Goal: Information Seeking & Learning: Compare options

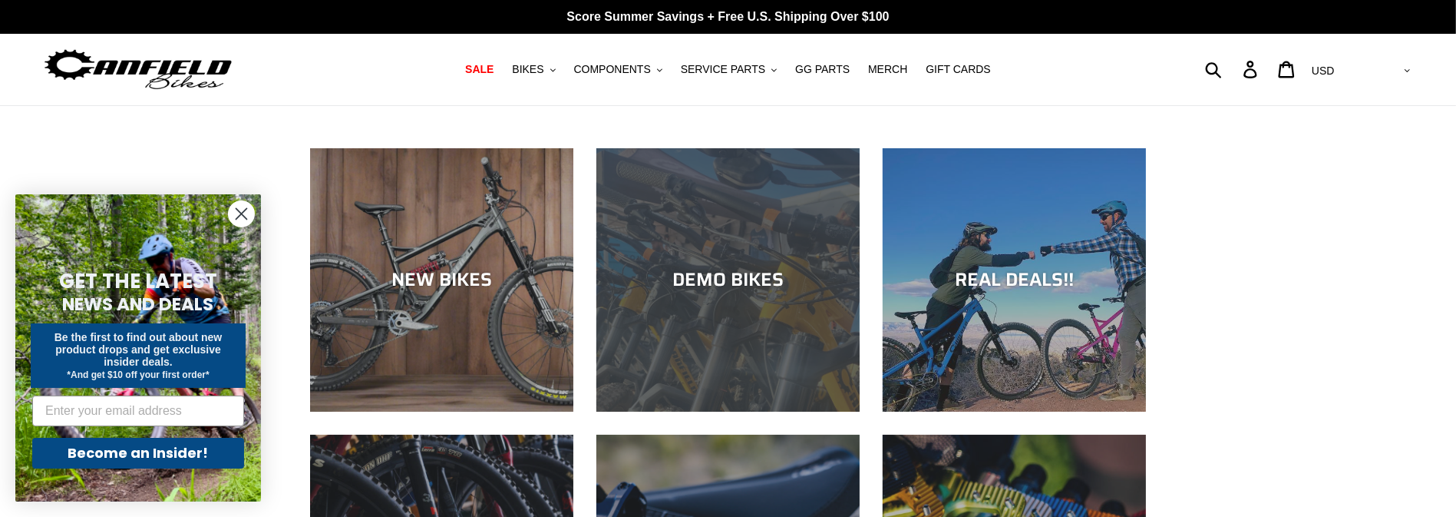
click at [715, 411] on div "DEMO BIKES" at bounding box center [727, 411] width 263 height 0
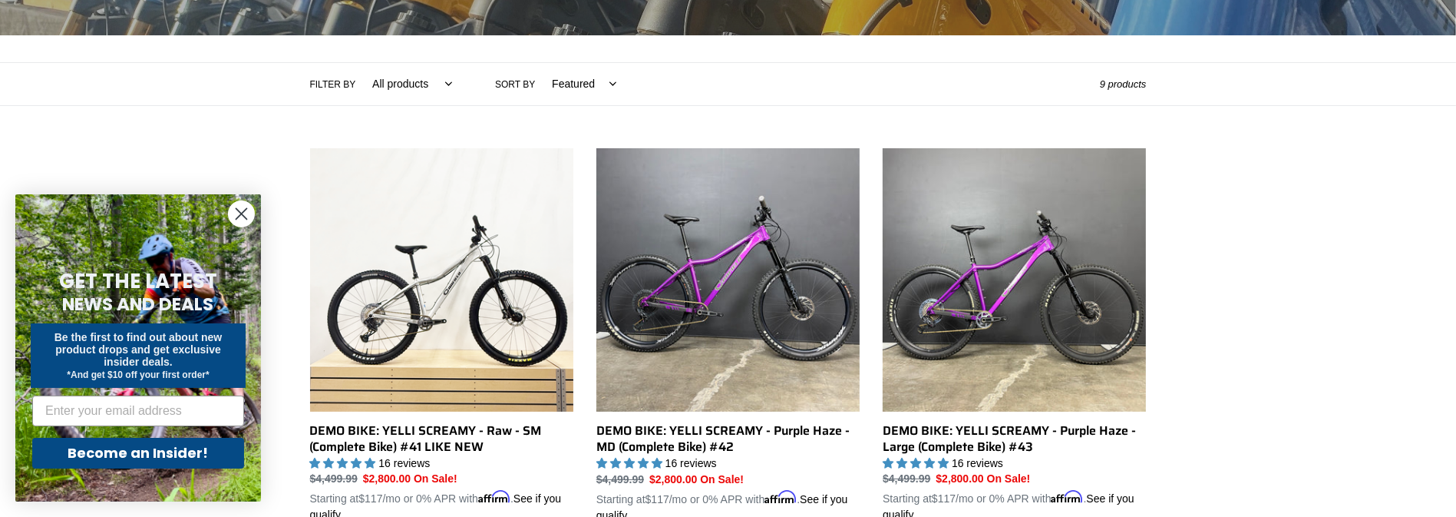
scroll to position [306, 0]
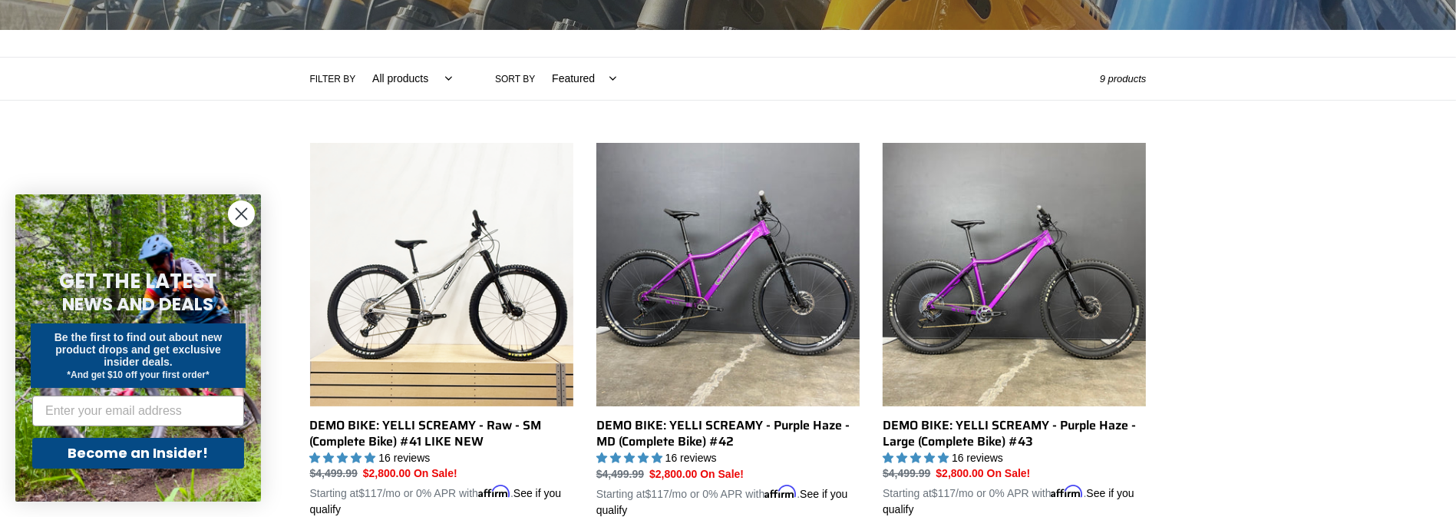
click at [244, 210] on icon "Close dialog" at bounding box center [241, 214] width 11 height 11
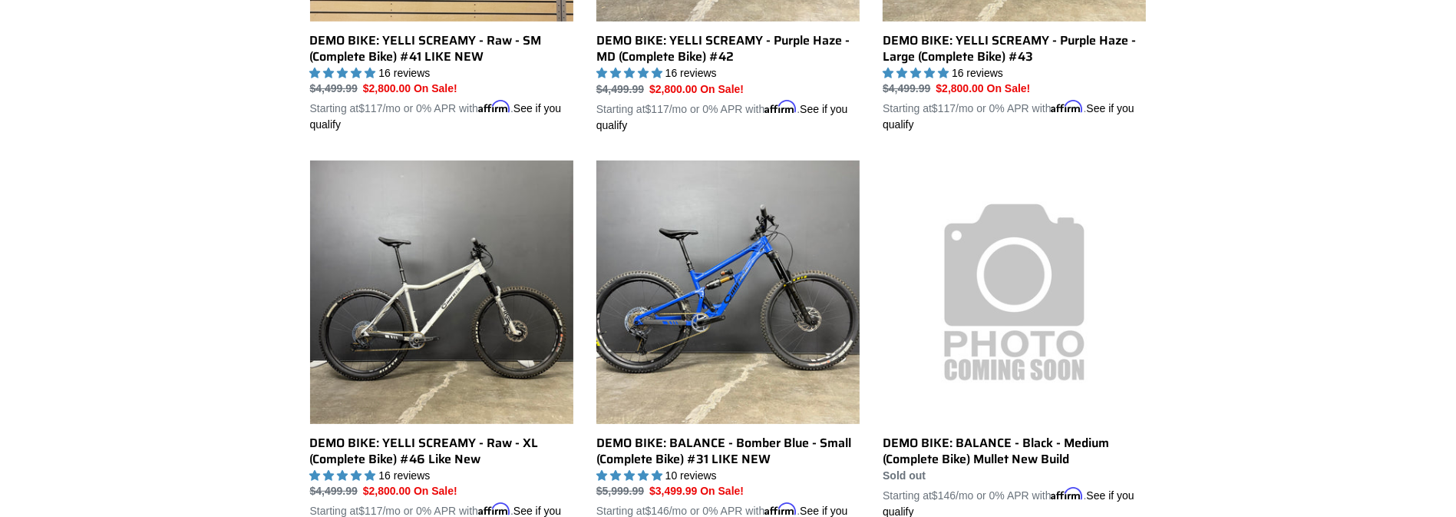
scroll to position [767, 0]
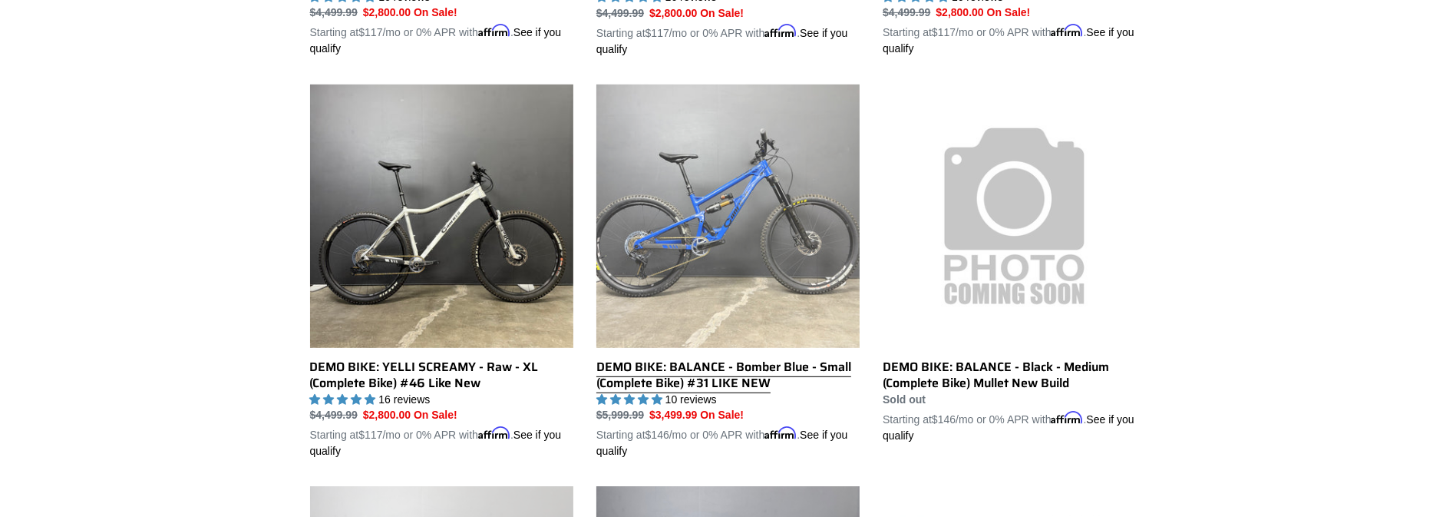
click at [669, 218] on link "DEMO BIKE: BALANCE - Bomber Blue - Small (Complete Bike) #31 LIKE NEW" at bounding box center [727, 271] width 263 height 375
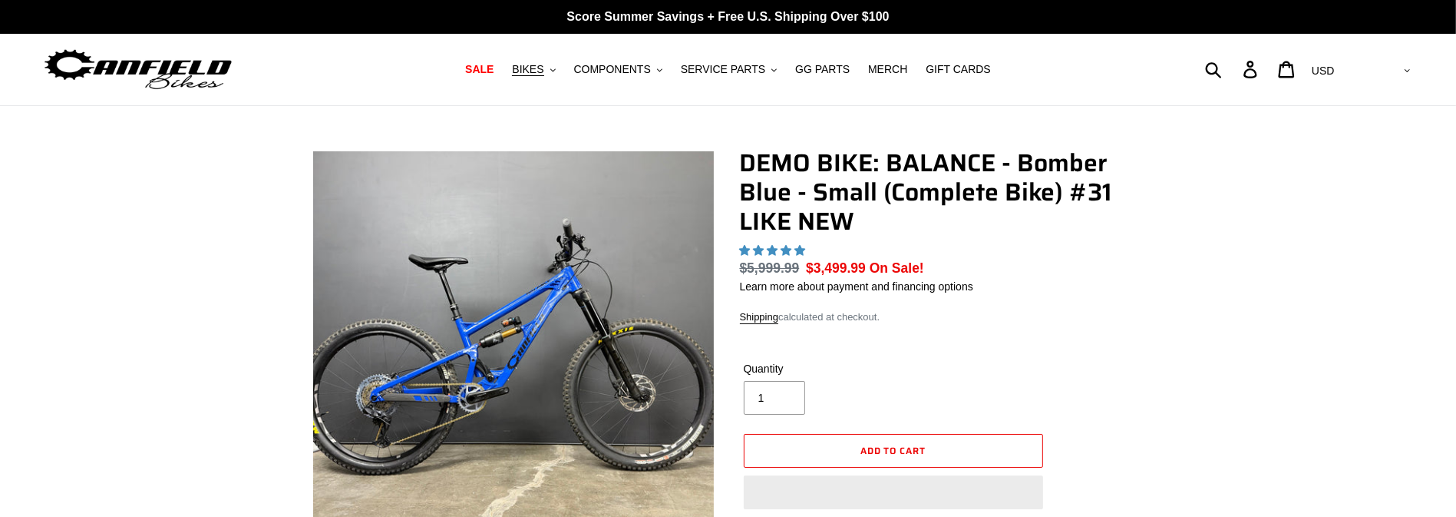
select select "highest-rating"
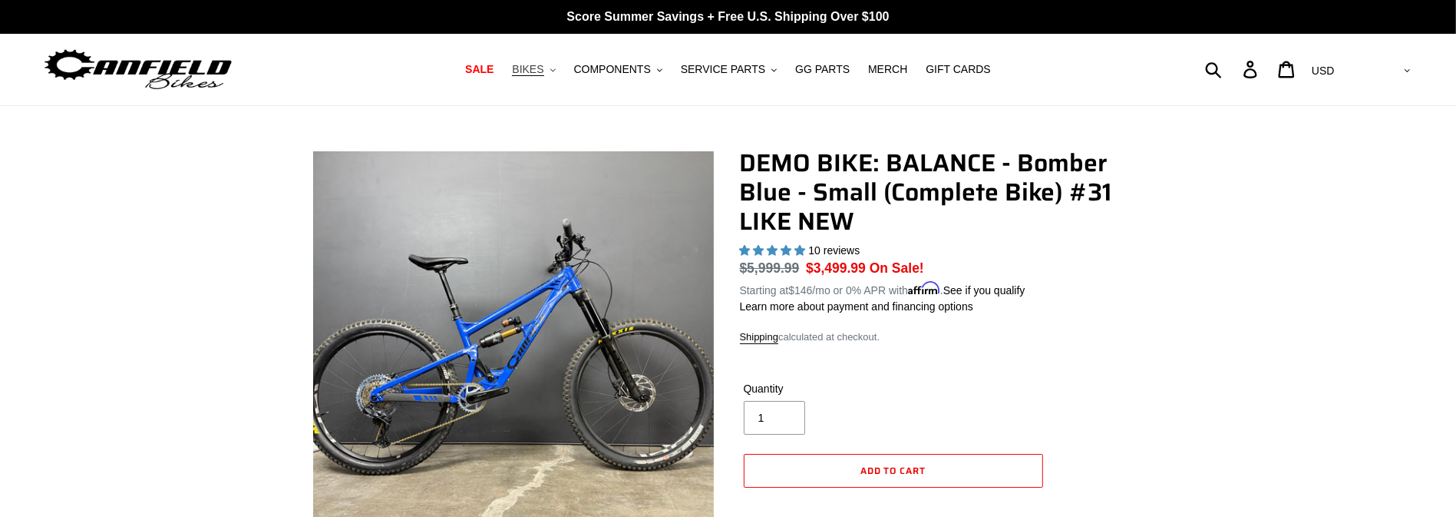
click at [543, 73] on span "BIKES" at bounding box center [527, 69] width 31 height 13
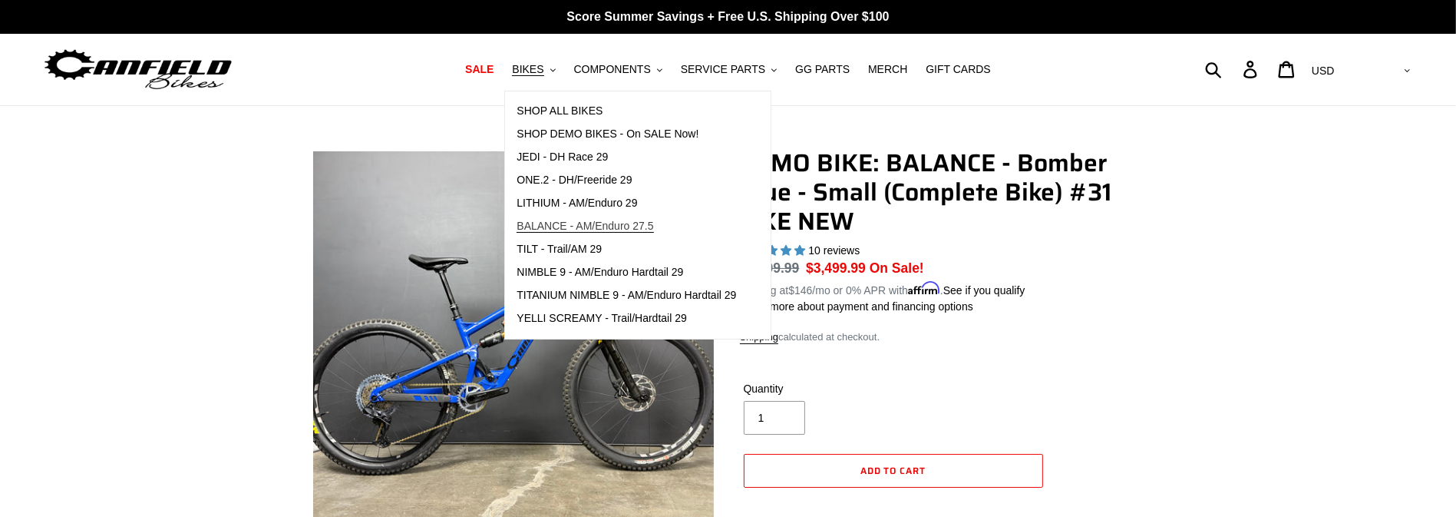
click at [594, 220] on span "BALANCE - AM/Enduro 27.5" at bounding box center [585, 226] width 137 height 13
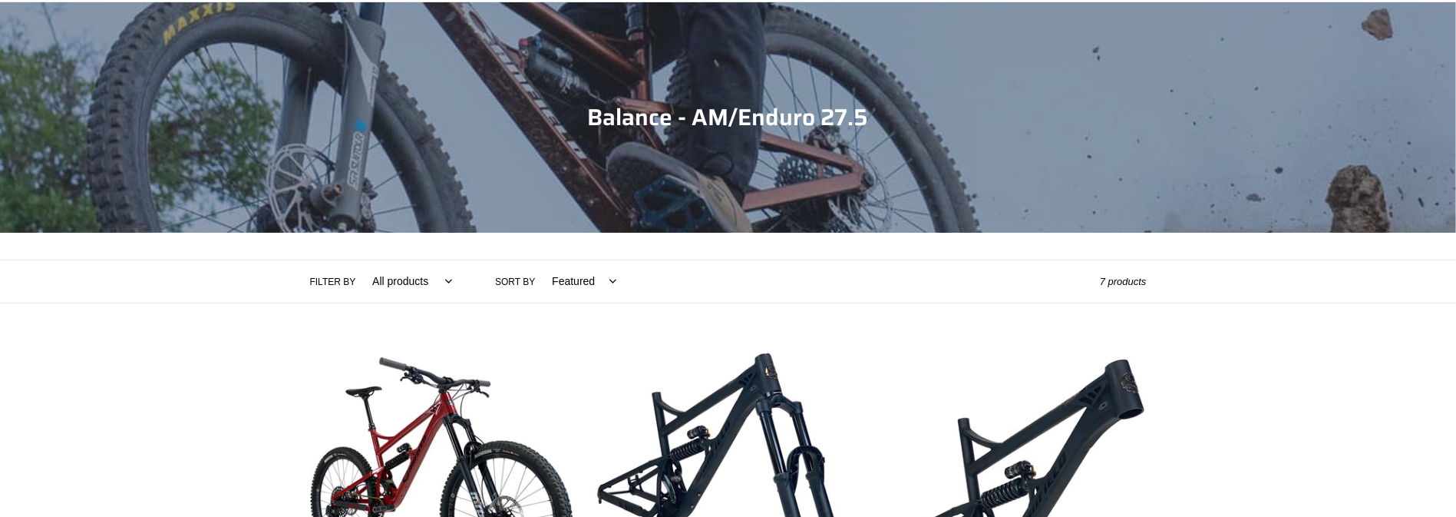
scroll to position [306, 0]
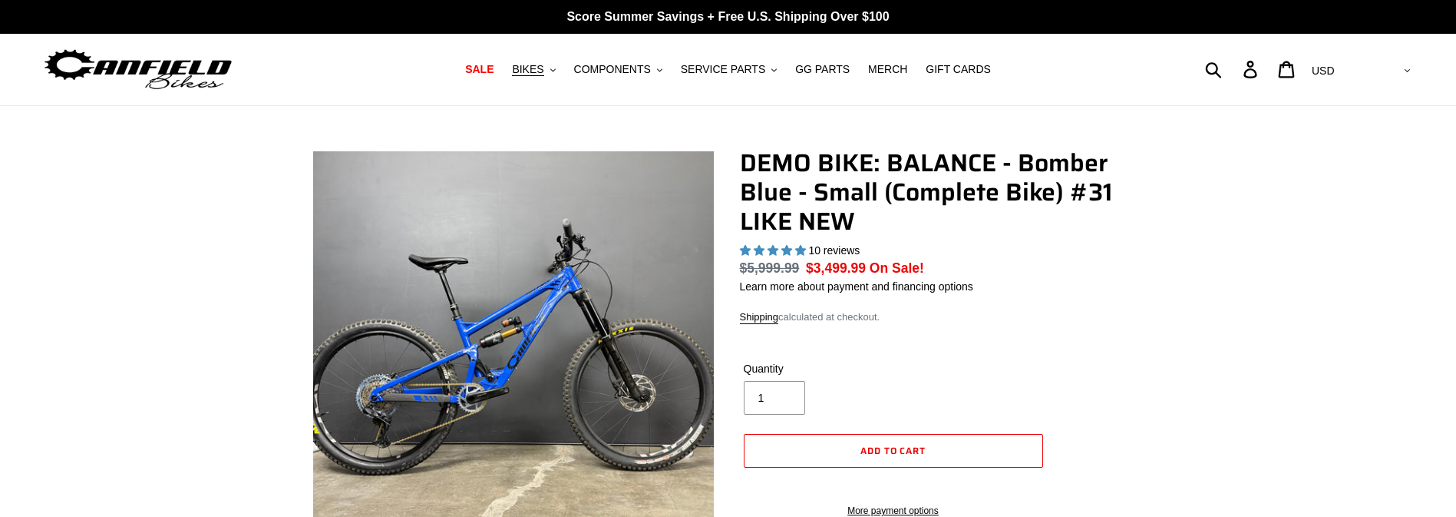
select select "highest-rating"
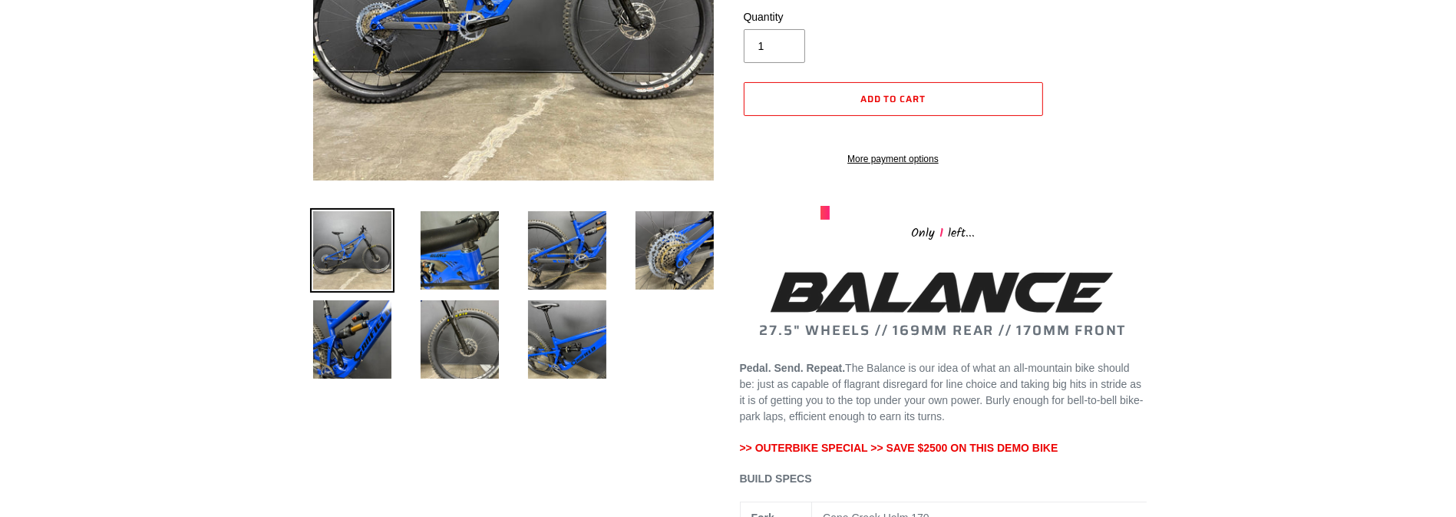
scroll to position [383, 0]
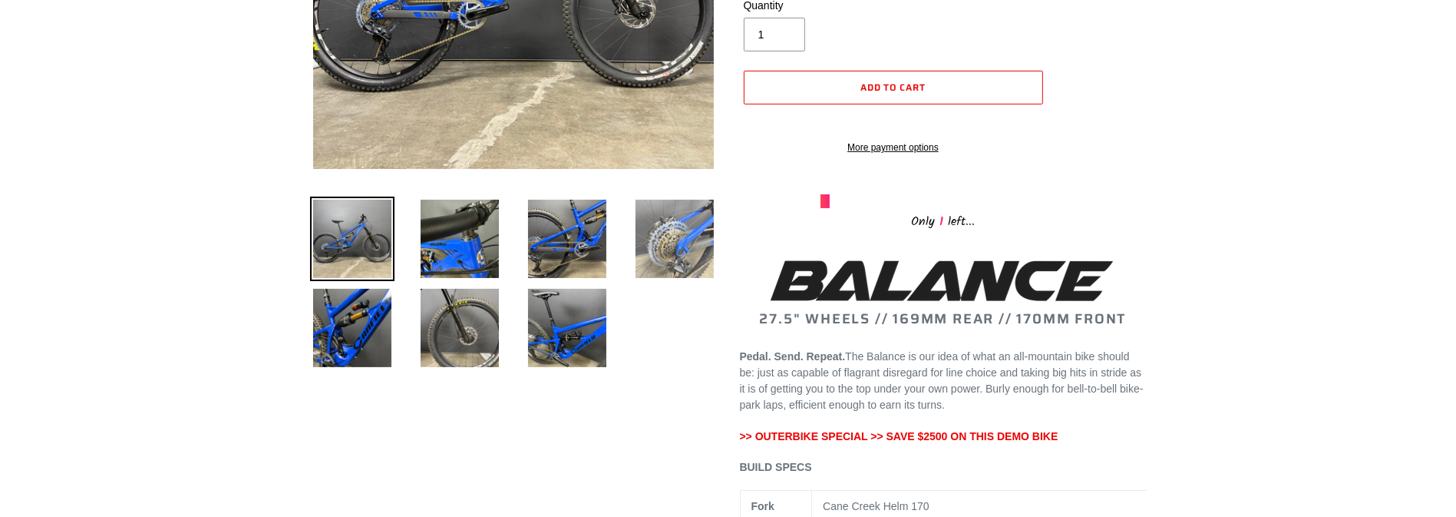
click at [669, 251] on img at bounding box center [675, 239] width 84 height 84
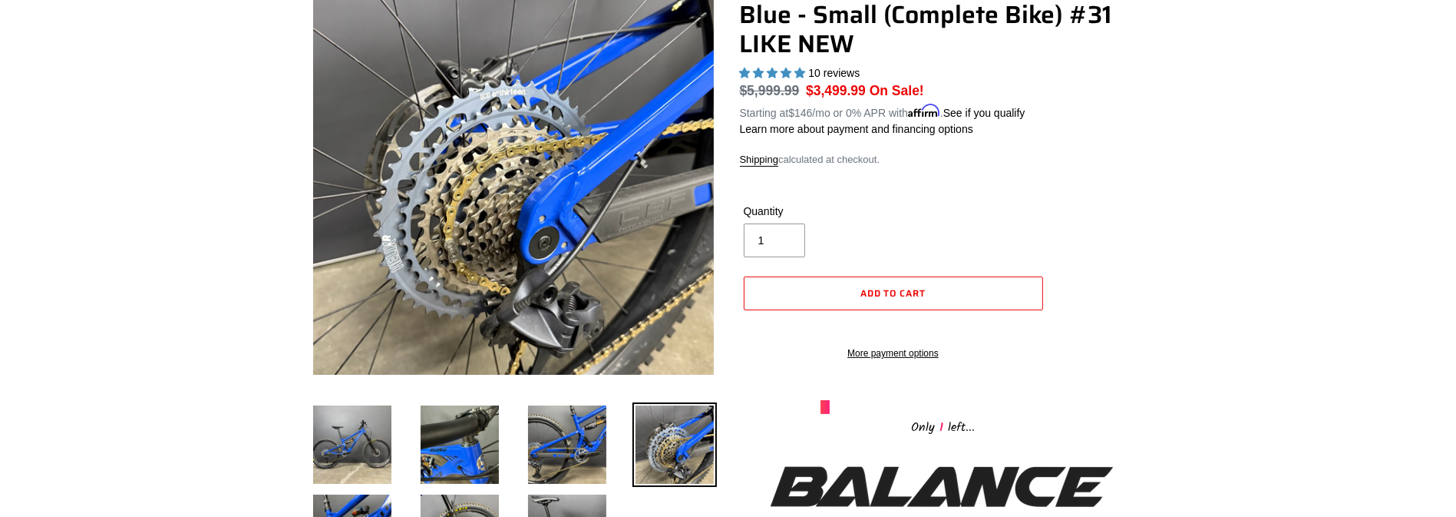
scroll to position [153, 0]
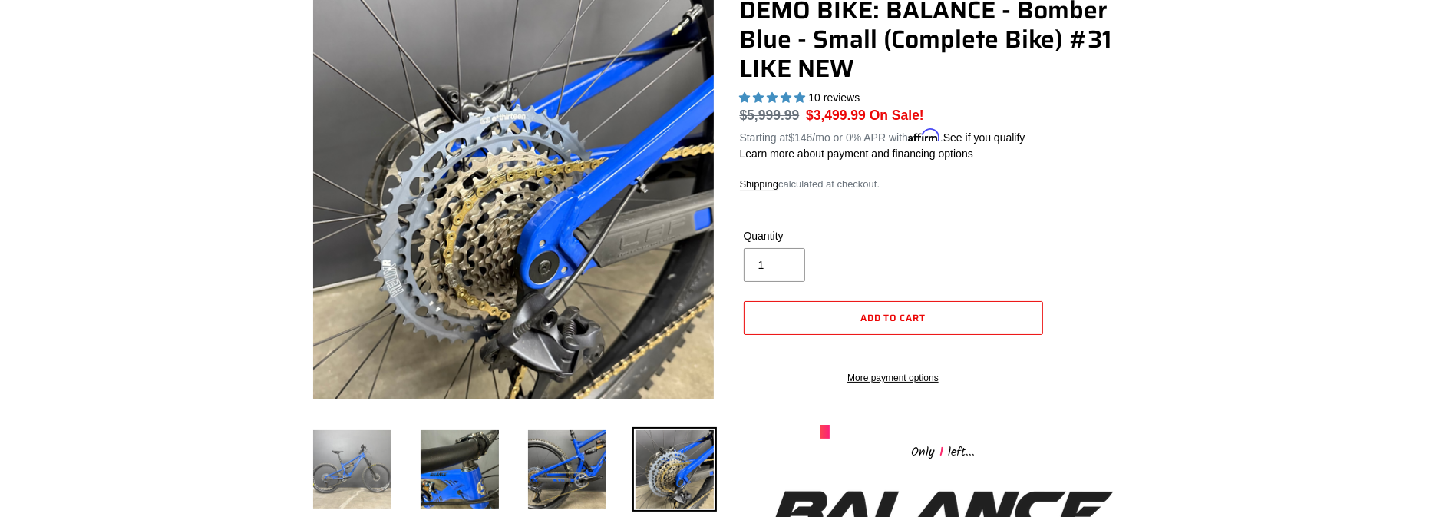
click at [372, 445] on img at bounding box center [352, 469] width 84 height 84
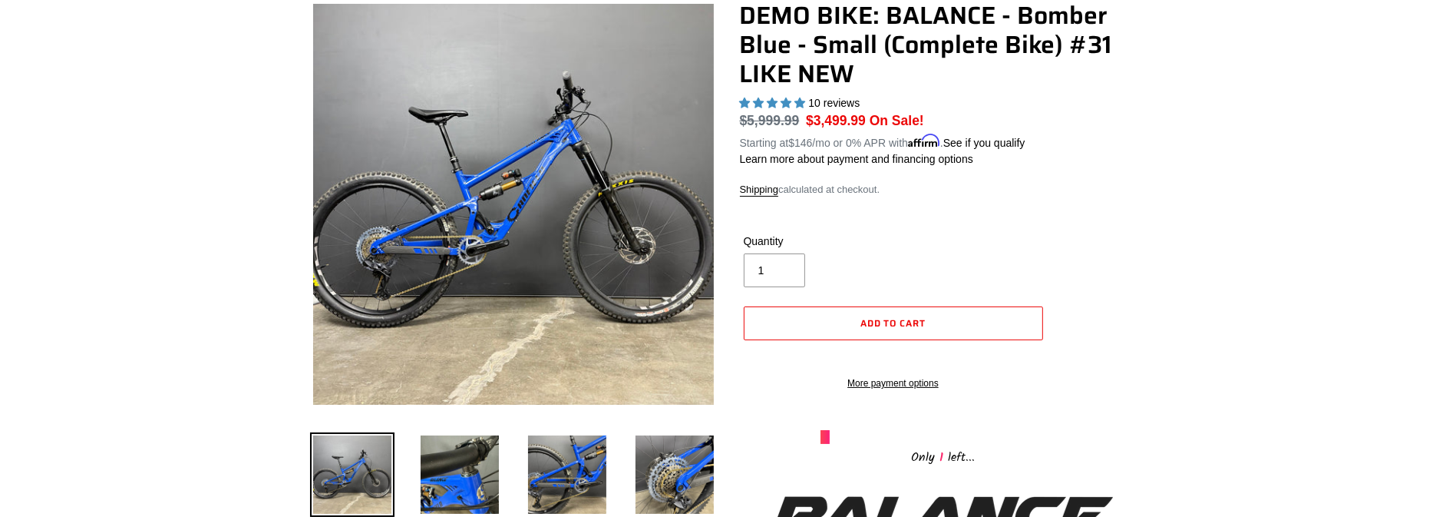
scroll to position [0, 0]
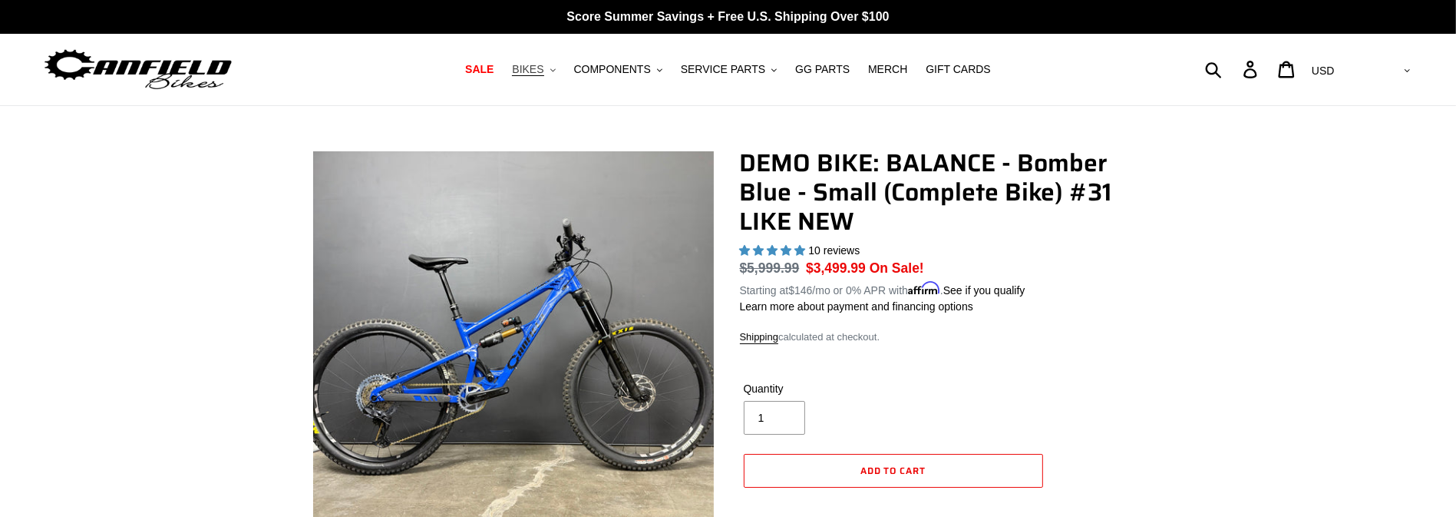
click at [561, 74] on button "BIKES .cls-1{fill:#231f20}" at bounding box center [533, 69] width 58 height 21
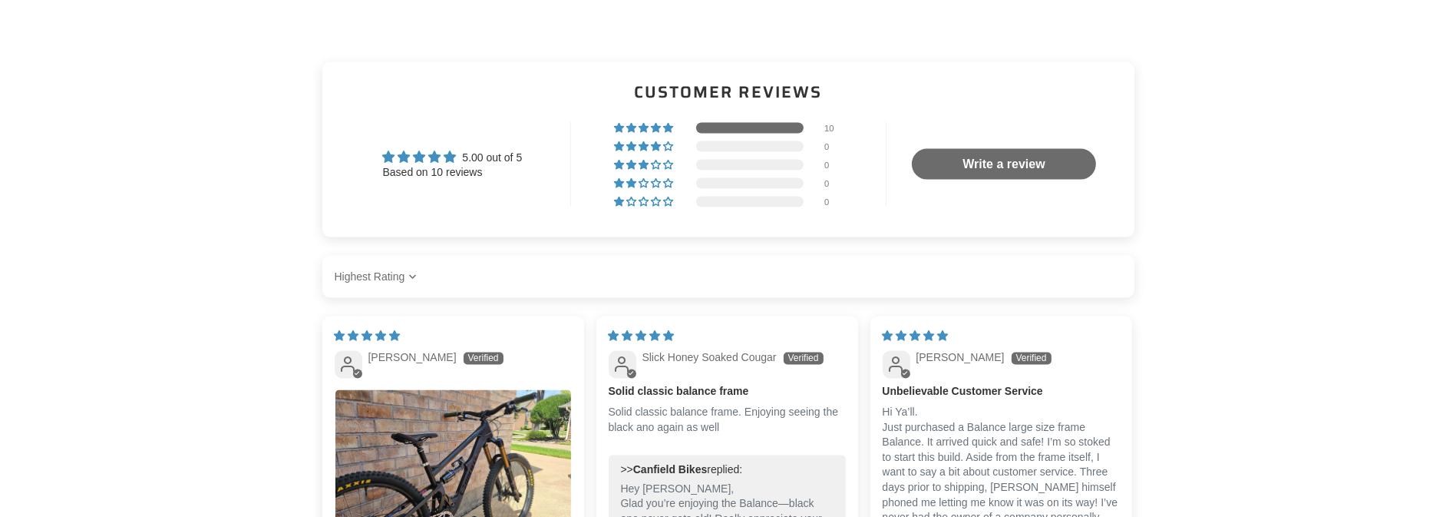
scroll to position [3070, 0]
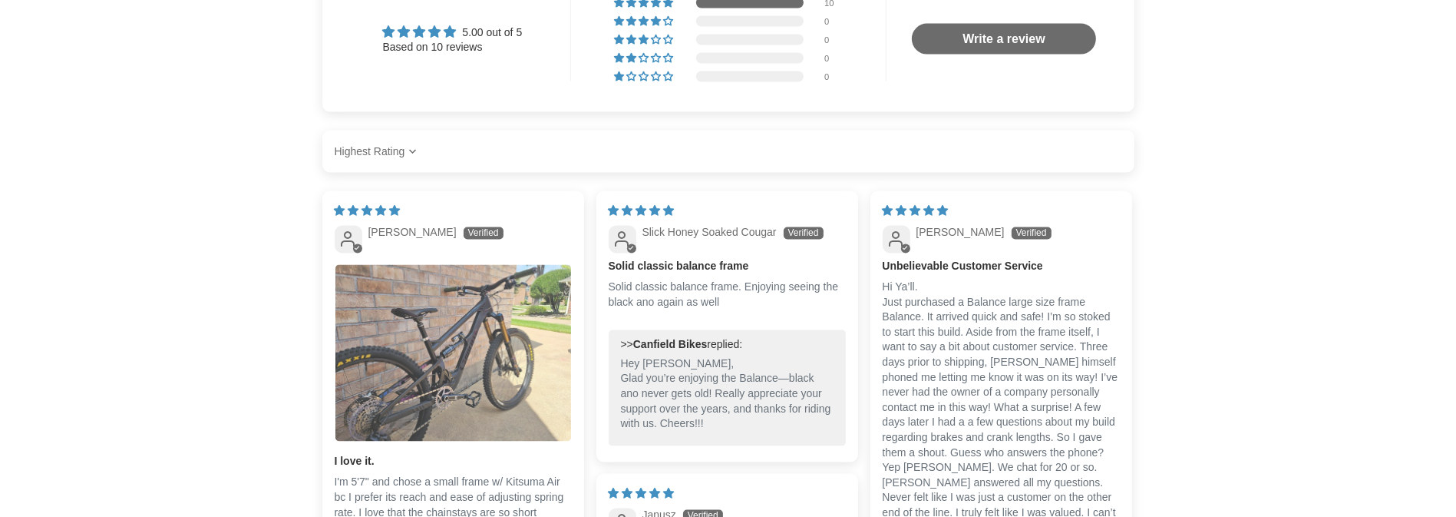
click at [413, 417] on img "Link to user picture 1" at bounding box center [453, 353] width 236 height 177
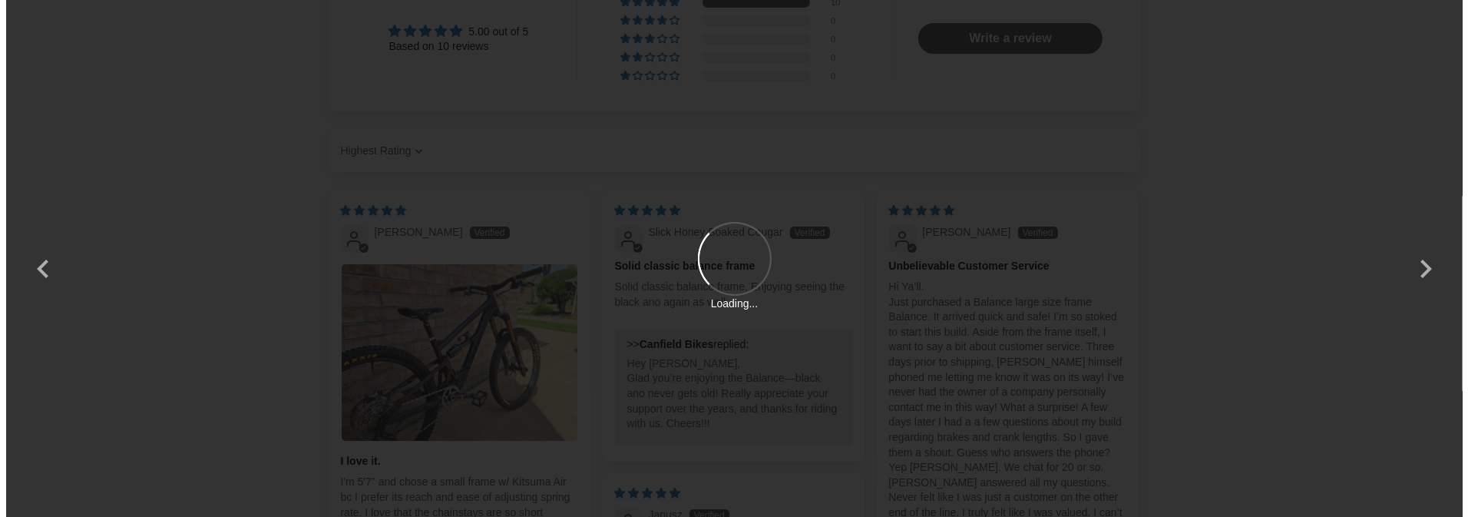
scroll to position [0, 0]
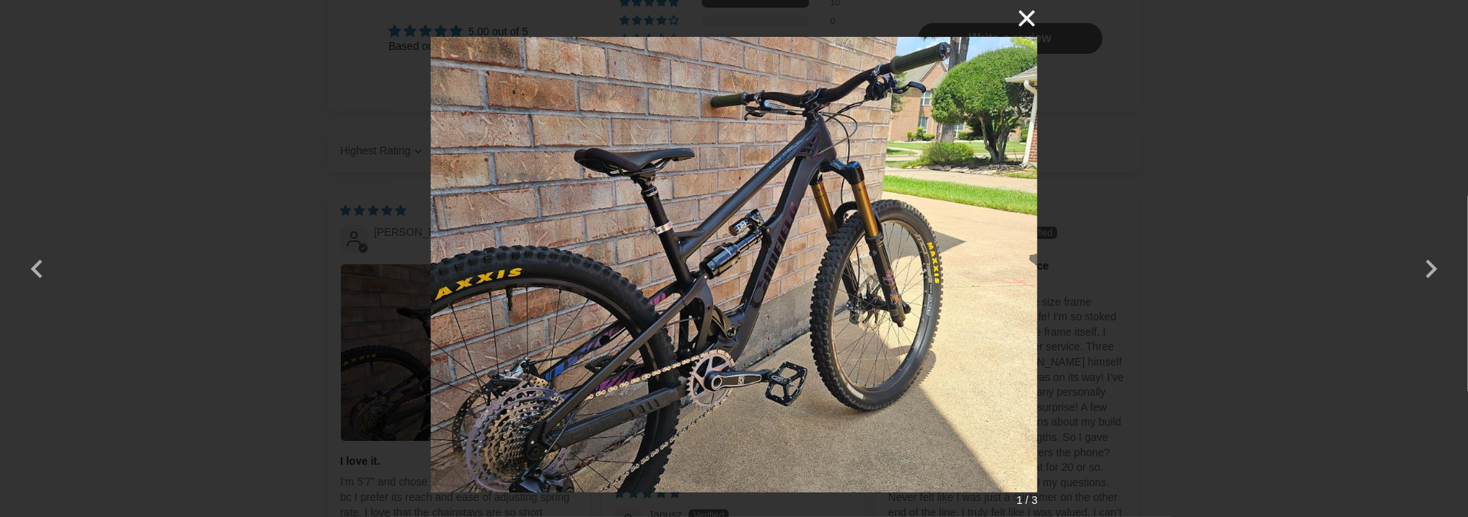
click at [1023, 17] on button "×" at bounding box center [1018, 18] width 37 height 37
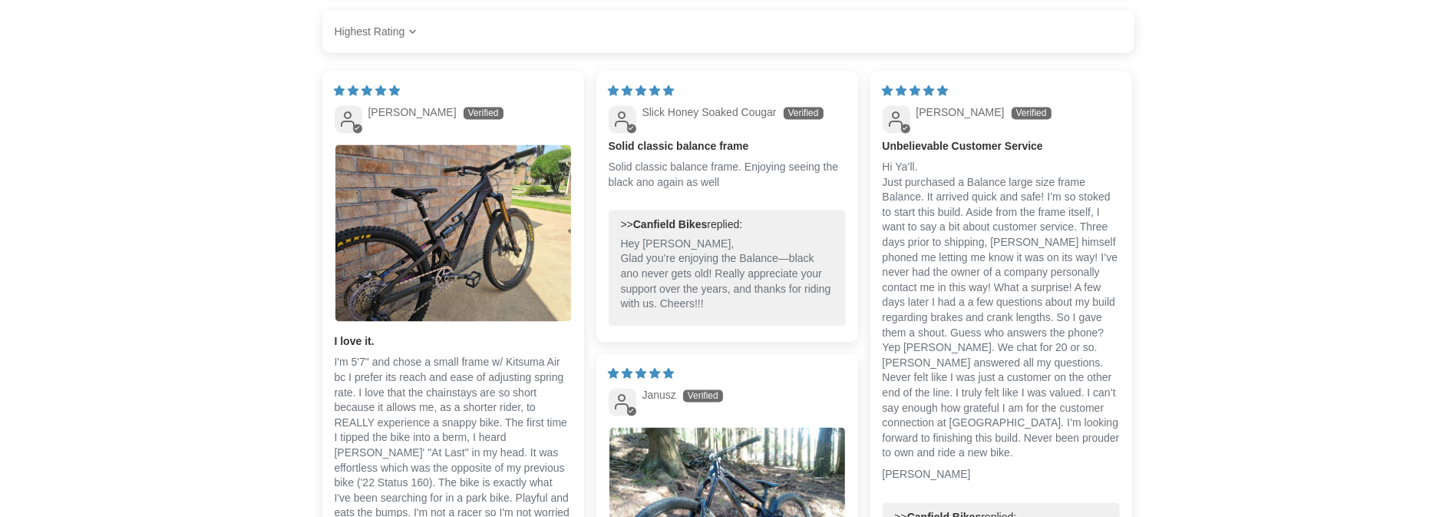
scroll to position [3301, 0]
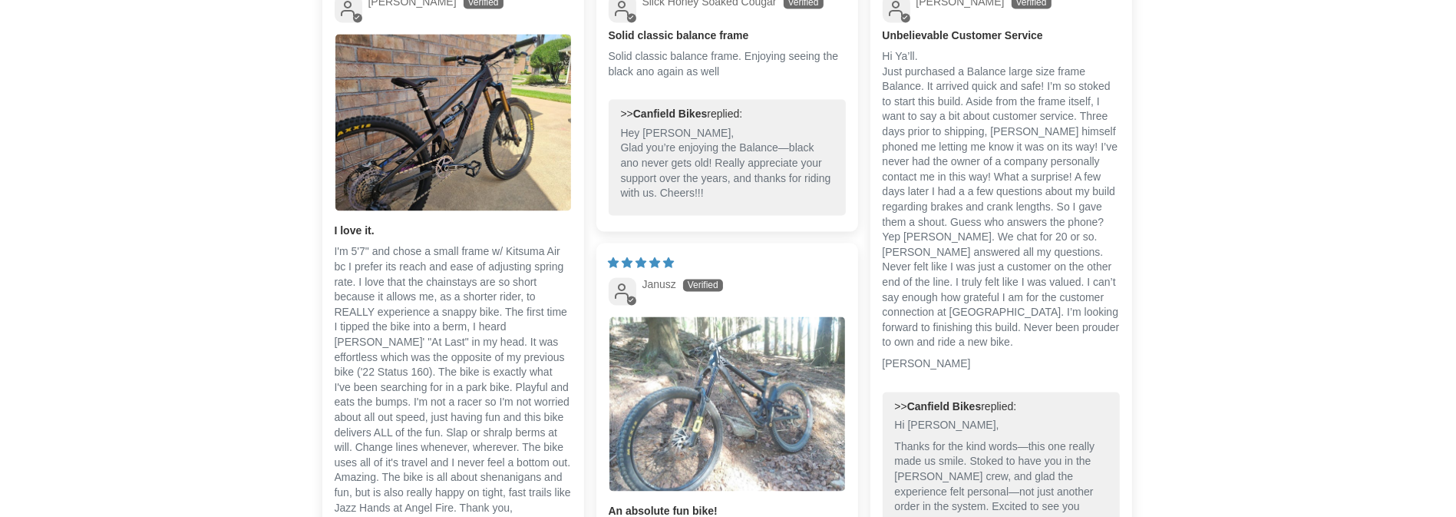
click at [722, 365] on img "Link to user picture 1" at bounding box center [728, 403] width 236 height 175
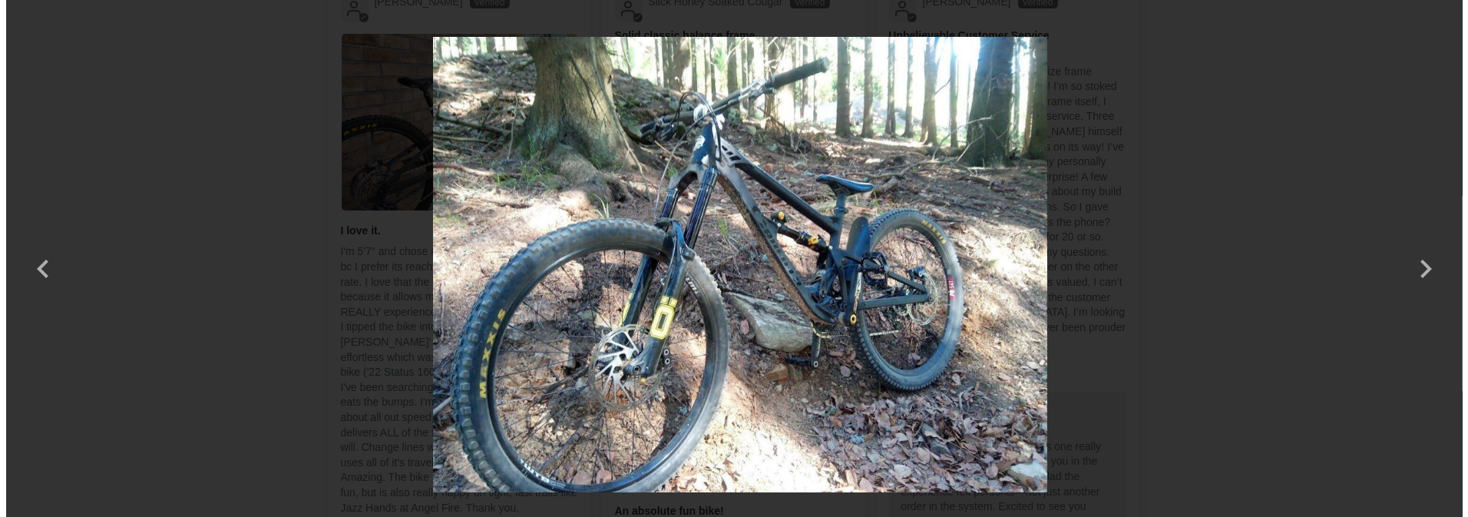
scroll to position [0, 0]
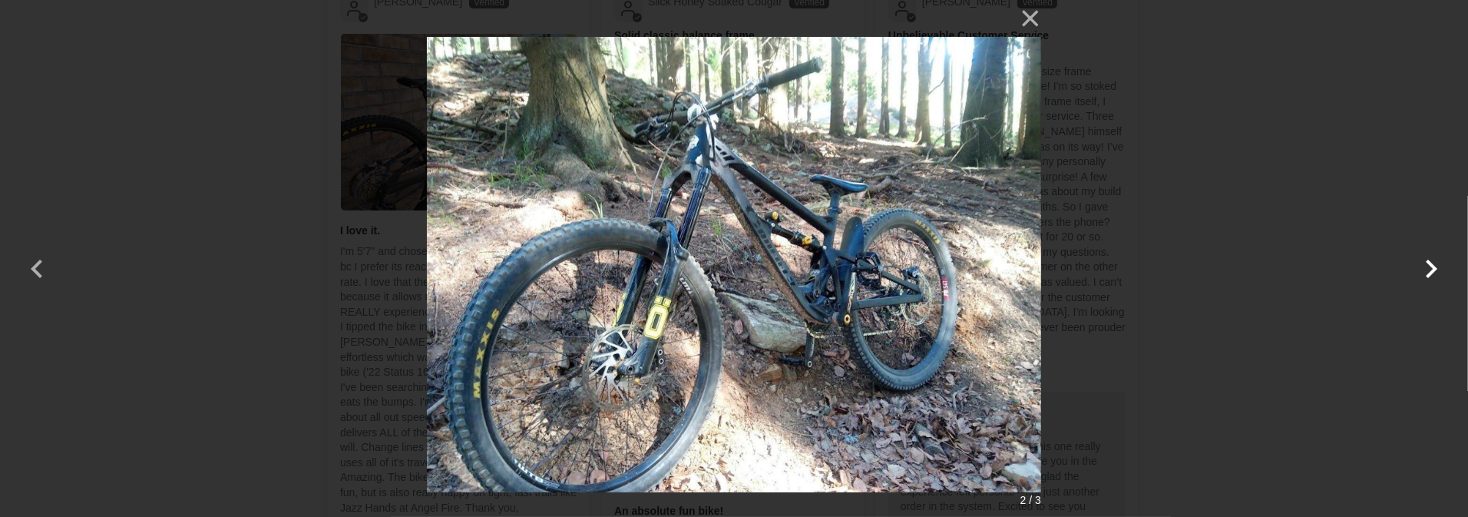
click at [1437, 262] on button "button" at bounding box center [1430, 258] width 37 height 37
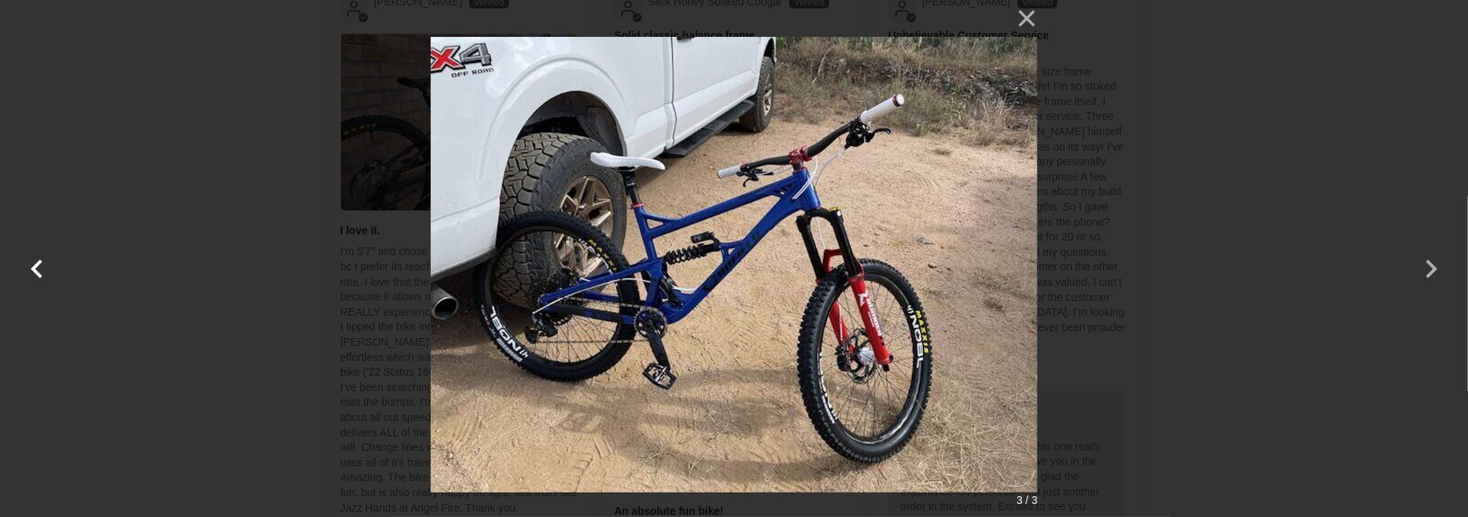
click at [37, 276] on button "button" at bounding box center [36, 258] width 37 height 37
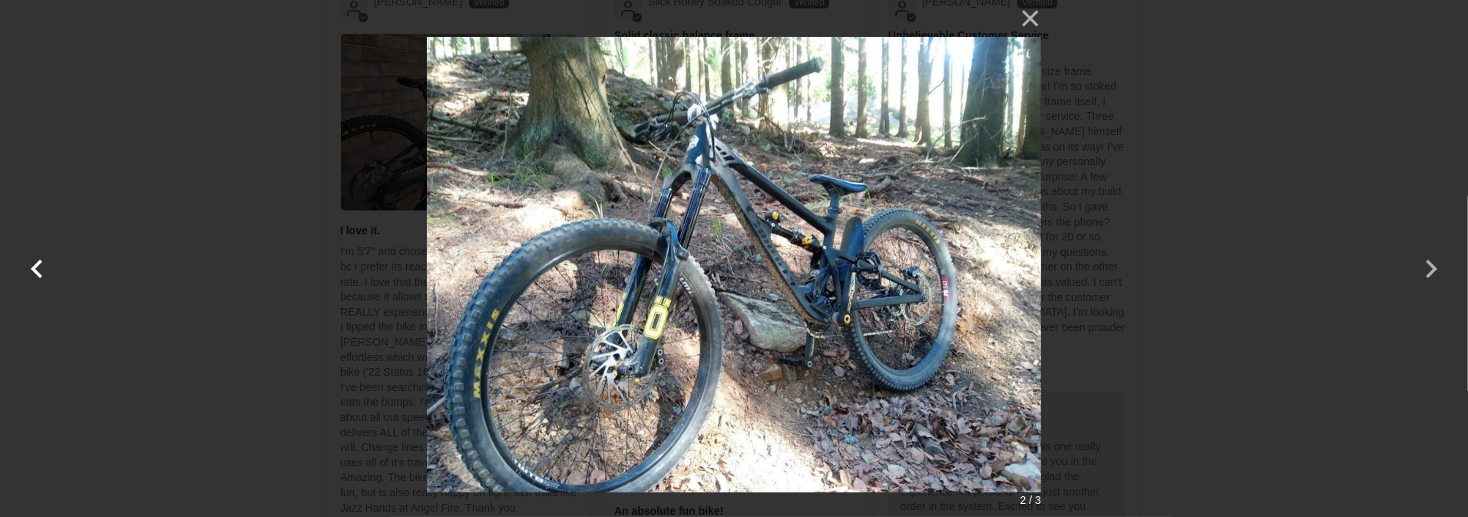
drag, startPoint x: 31, startPoint y: 256, endPoint x: 42, endPoint y: 253, distance: 11.2
click at [32, 255] on button "button" at bounding box center [36, 258] width 37 height 37
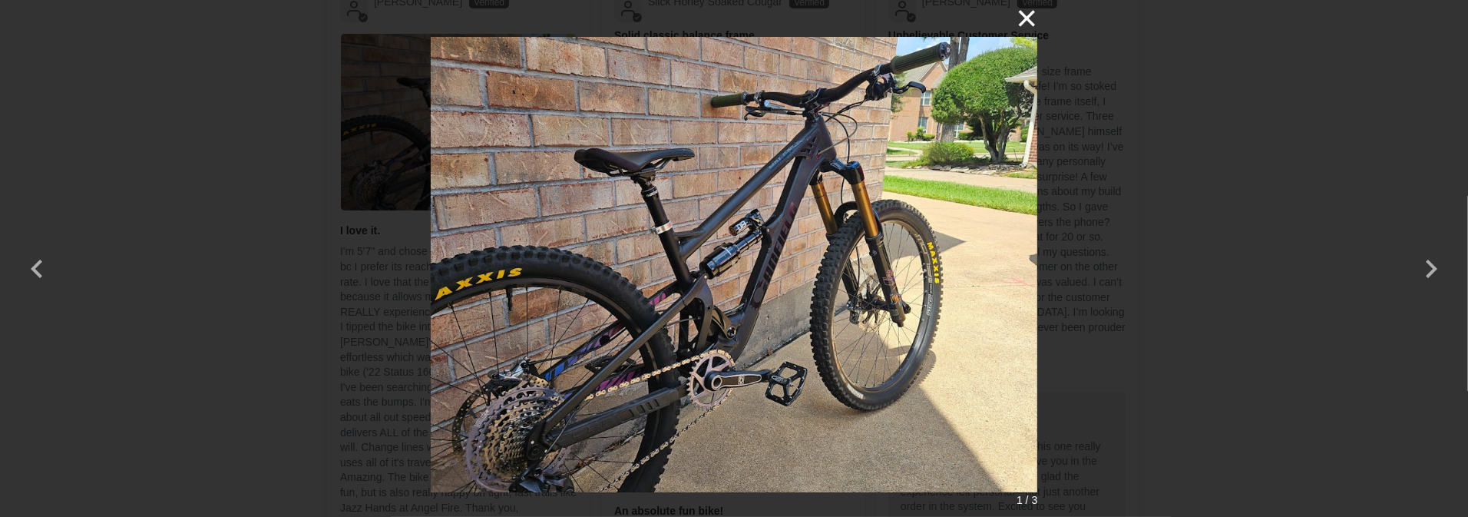
click at [1023, 7] on button "×" at bounding box center [1018, 18] width 37 height 37
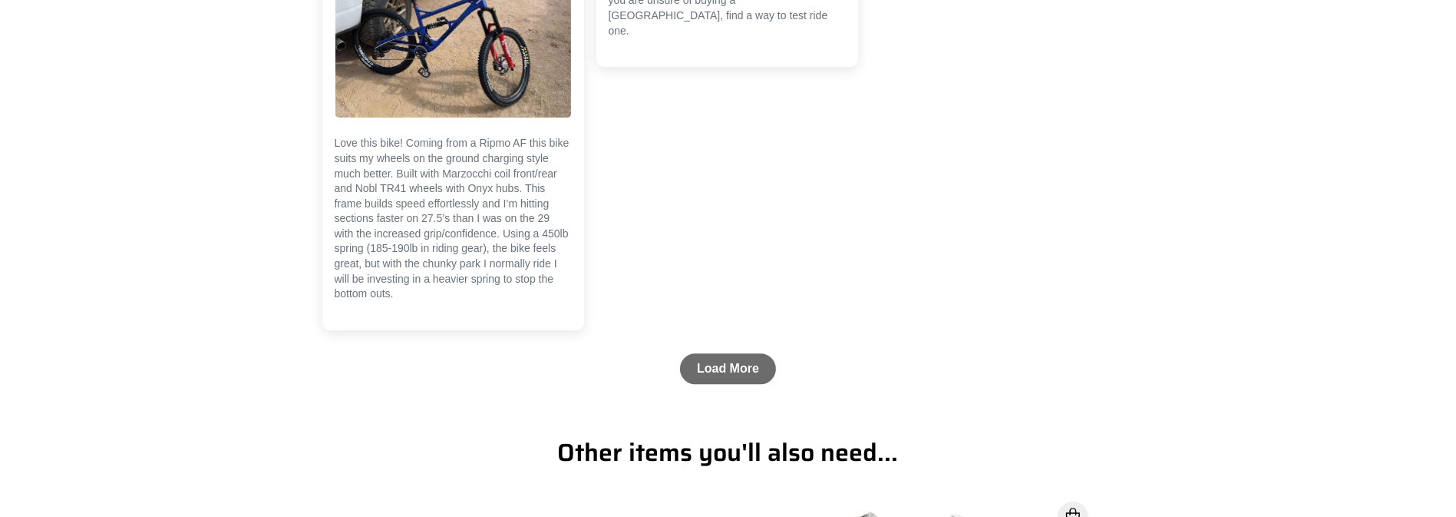
scroll to position [4759, 0]
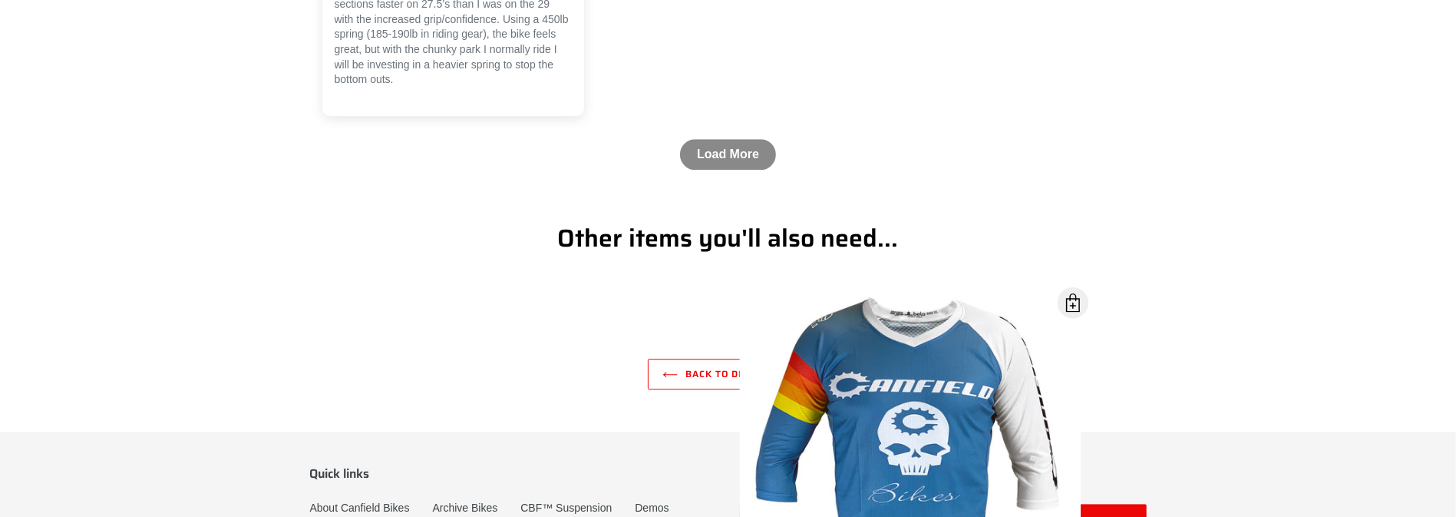
click at [726, 170] on link "Load More" at bounding box center [728, 154] width 96 height 31
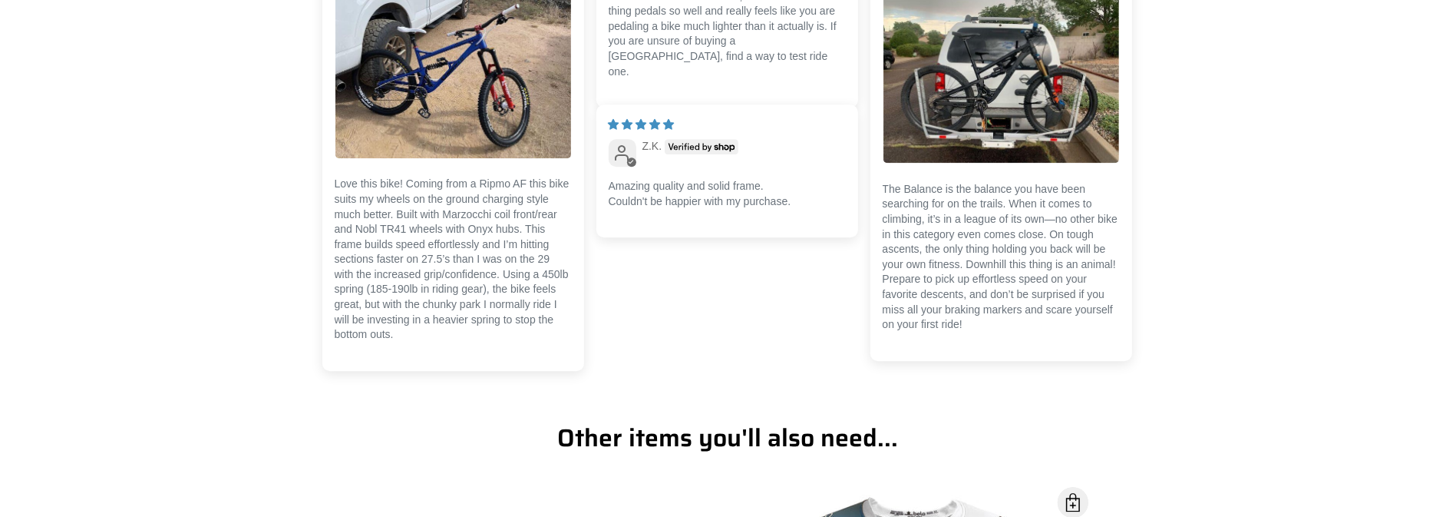
scroll to position [4462, 0]
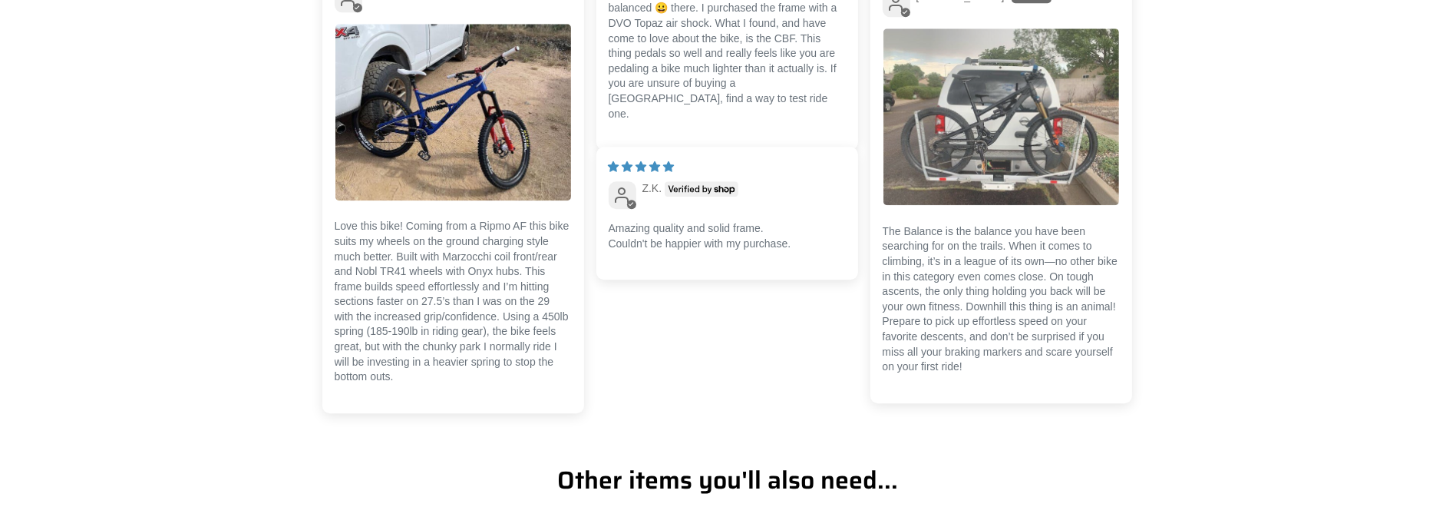
click at [957, 140] on img "Link to user picture 1" at bounding box center [1002, 116] width 236 height 177
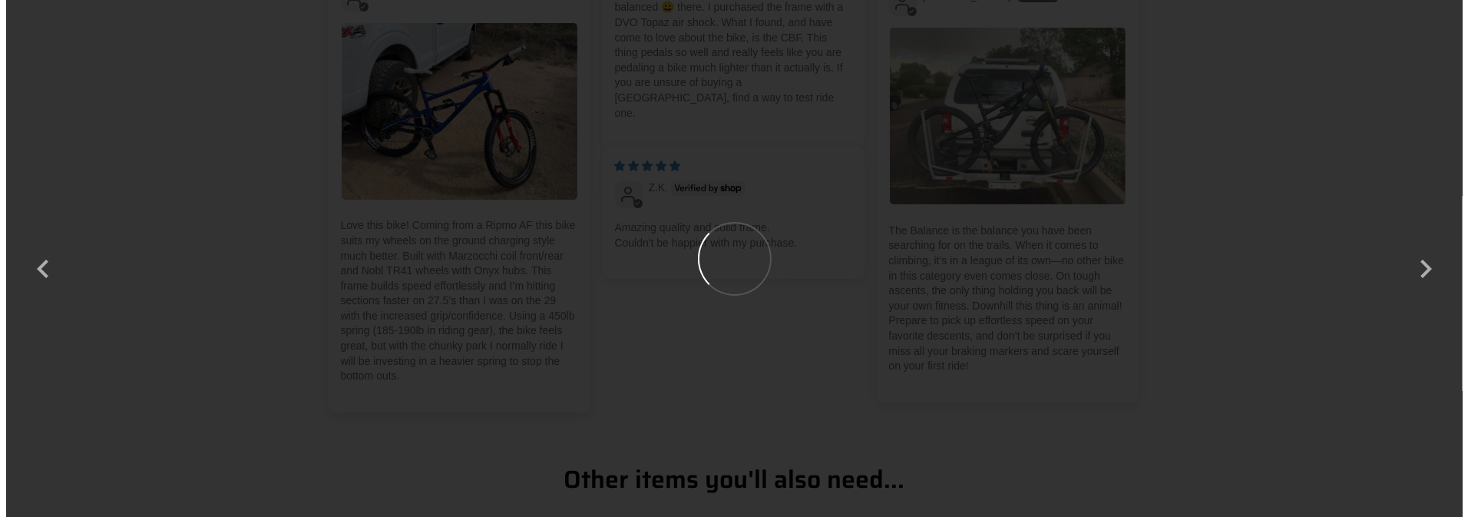
scroll to position [0, 0]
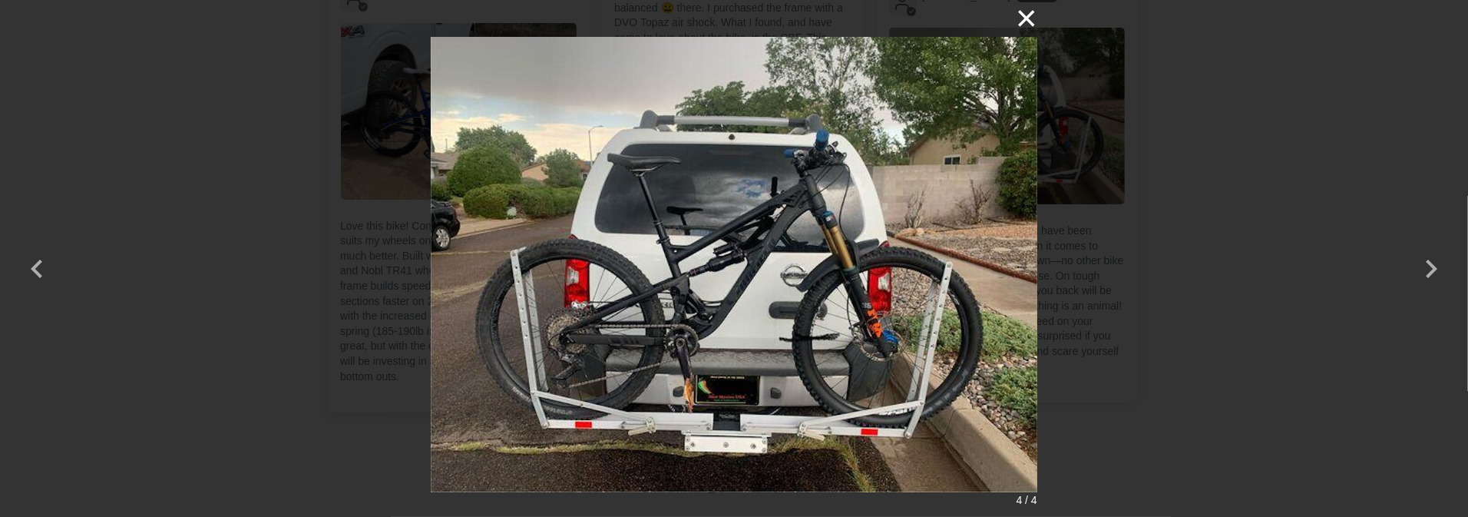
click at [1026, 15] on button "×" at bounding box center [1018, 18] width 37 height 37
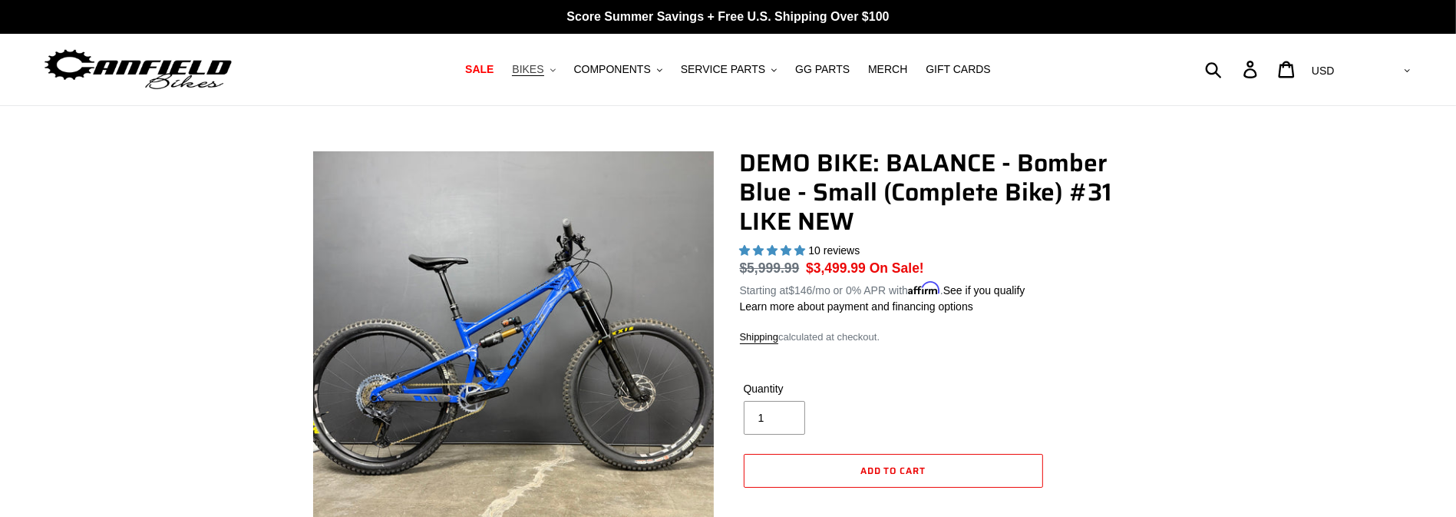
click at [543, 72] on span "BIKES" at bounding box center [527, 69] width 31 height 13
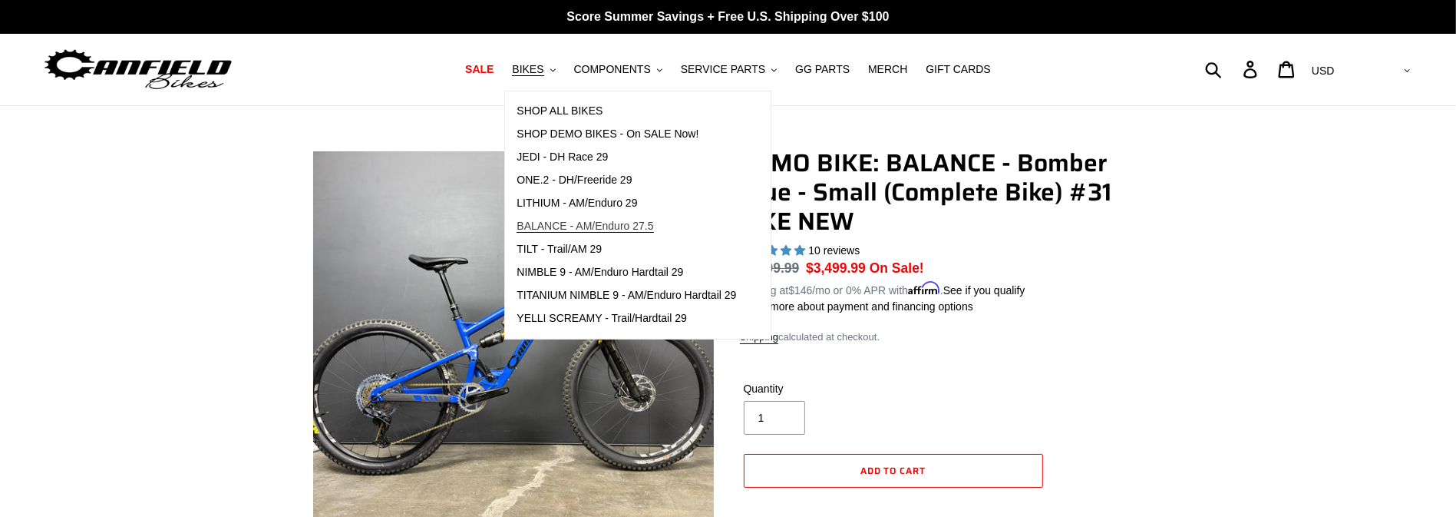
click at [600, 220] on span "BALANCE - AM/Enduro 27.5" at bounding box center [585, 226] width 137 height 13
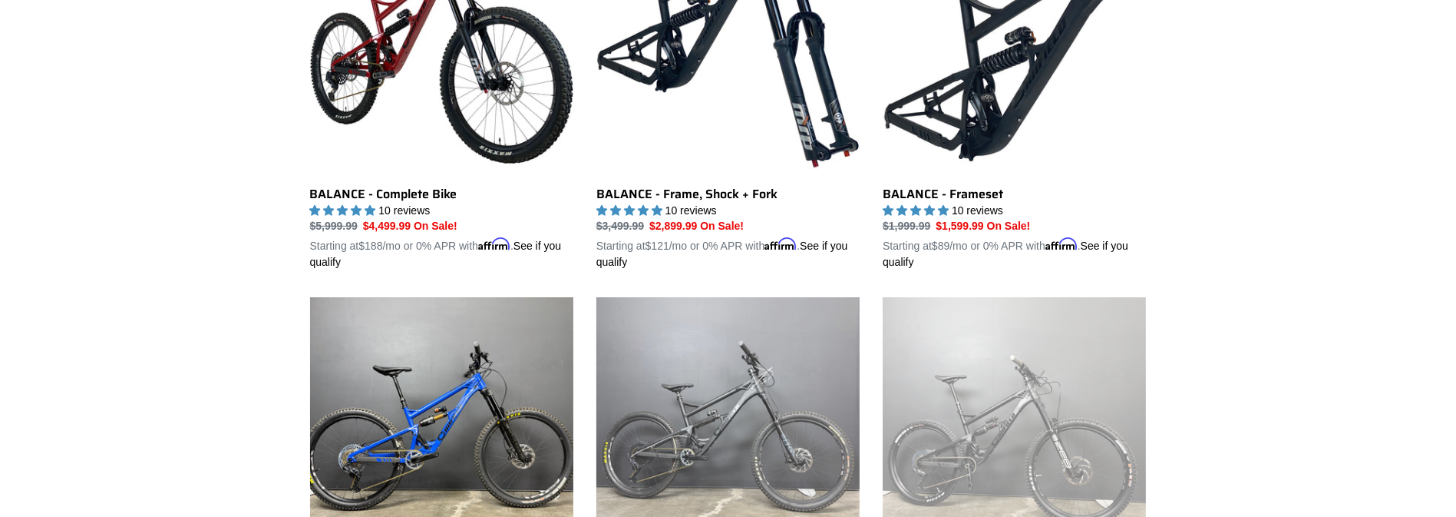
scroll to position [383, 0]
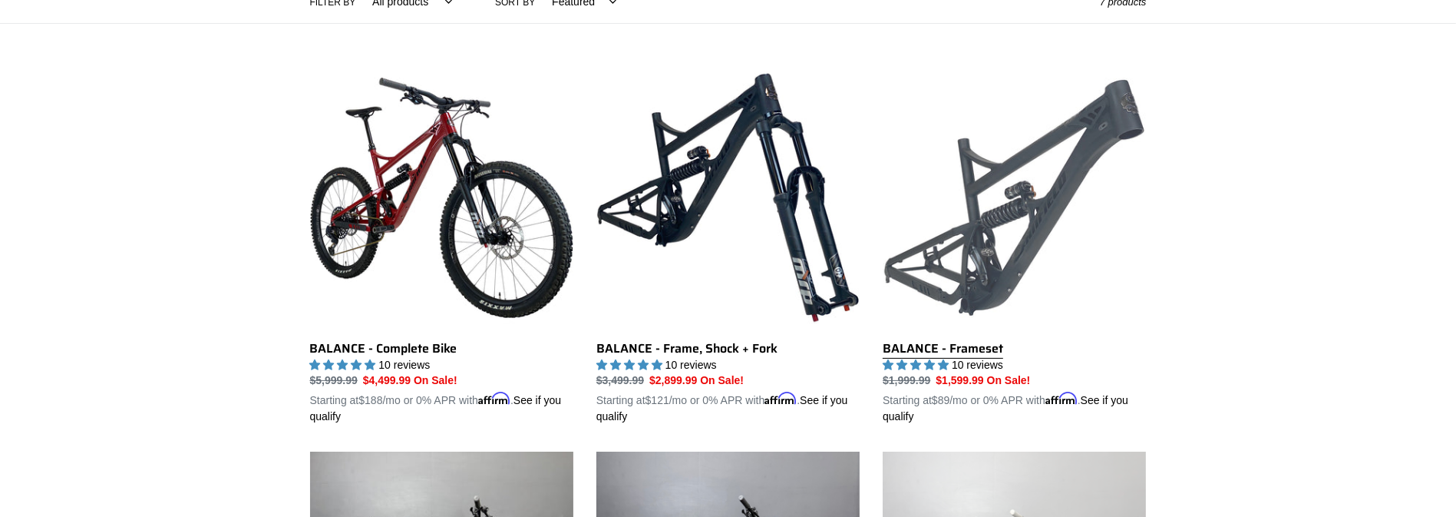
click at [1003, 233] on link "BALANCE - Frameset" at bounding box center [1014, 245] width 263 height 359
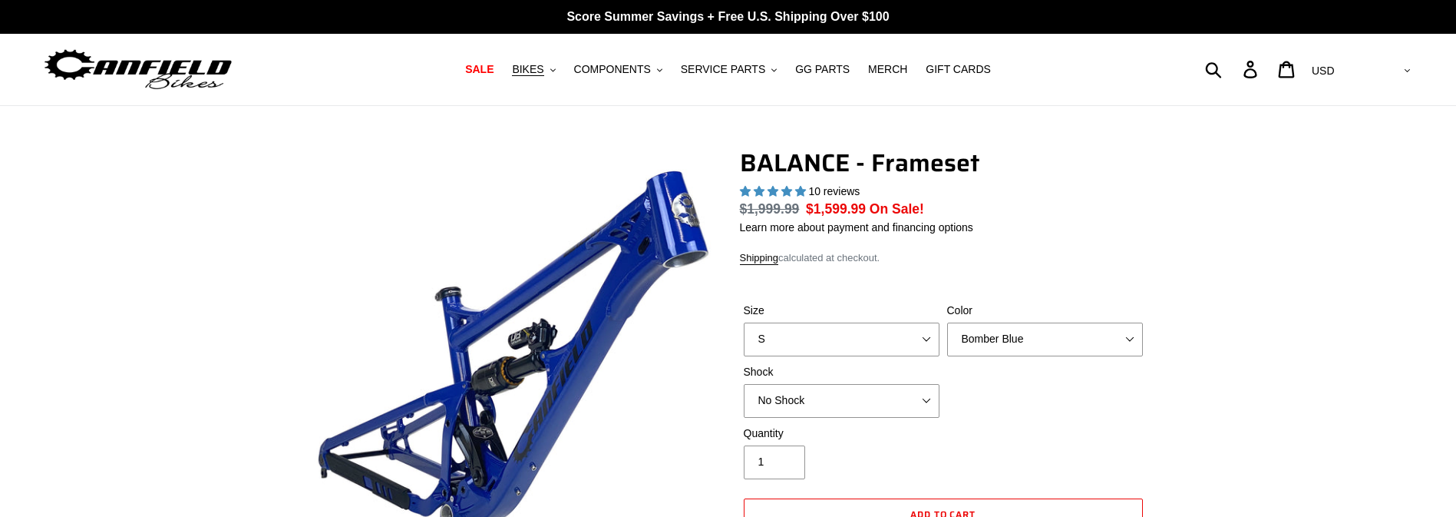
select select "highest-rating"
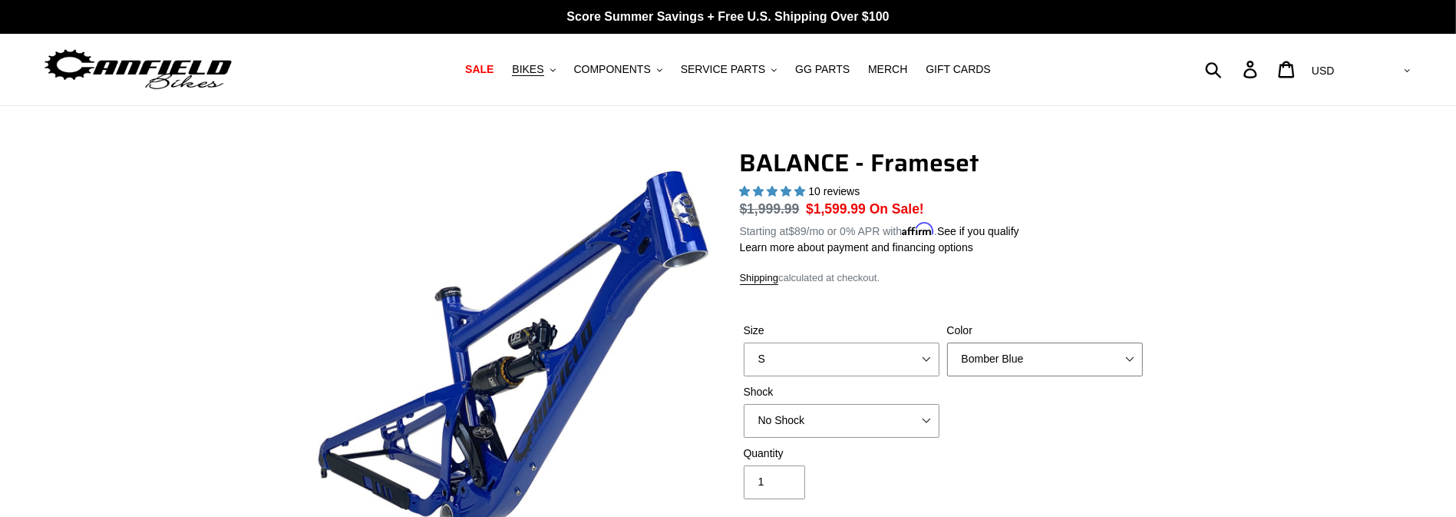
click at [991, 362] on select "Bomber Blue Goat's Blood Stealth Black" at bounding box center [1045, 359] width 196 height 34
select select "Stealth Black"
click at [947, 342] on select "Bomber Blue Goat's Blood Stealth Black" at bounding box center [1045, 359] width 196 height 34
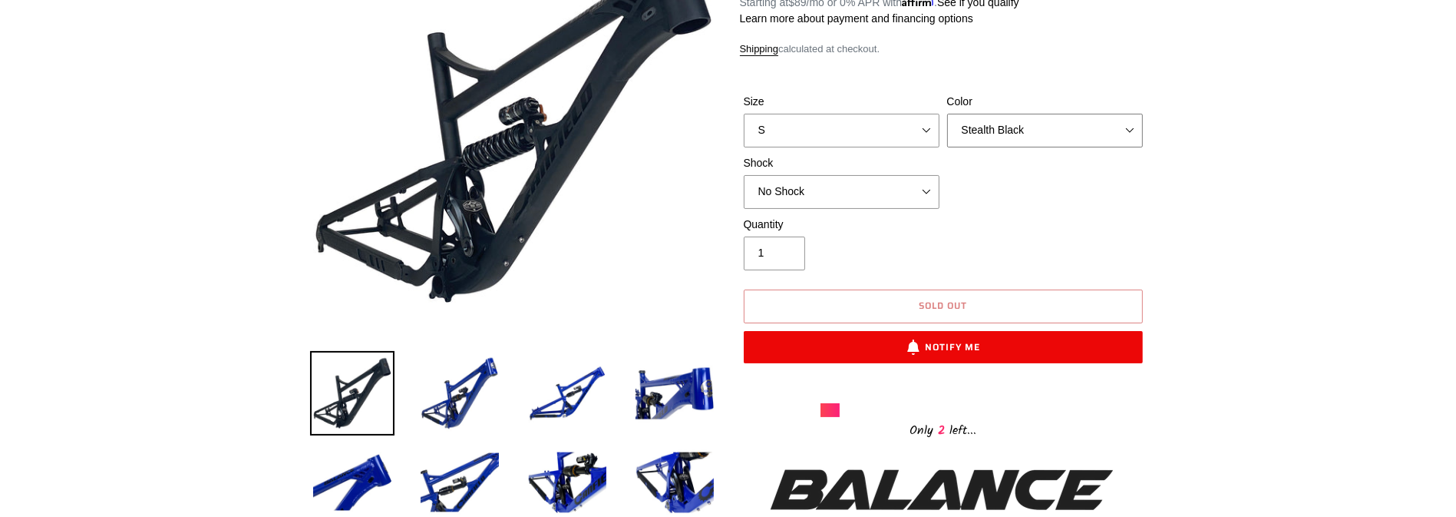
scroll to position [230, 0]
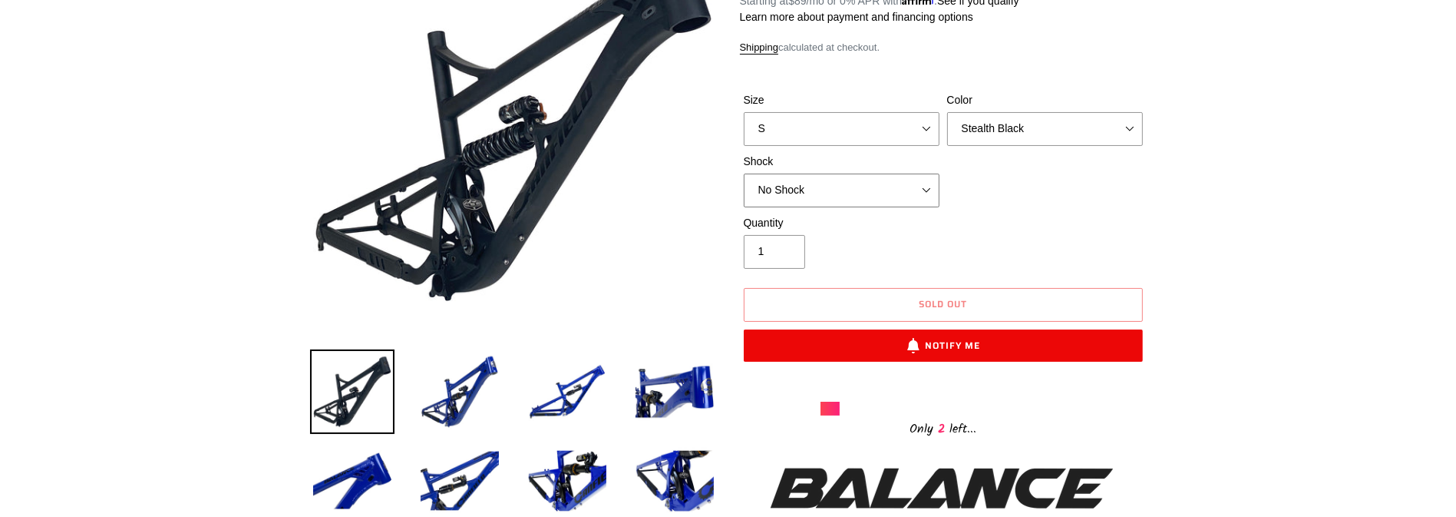
click at [815, 192] on select "No Shock Cane Creek Kitsuma Air Öhlins TTX2 Air EXT Storia V3-S" at bounding box center [842, 190] width 196 height 34
select select "Cane Creek Kitsuma Air"
click at [744, 173] on select "No Shock Cane Creek Kitsuma Air Öhlins TTX2 Air EXT Storia V3-S" at bounding box center [842, 190] width 196 height 34
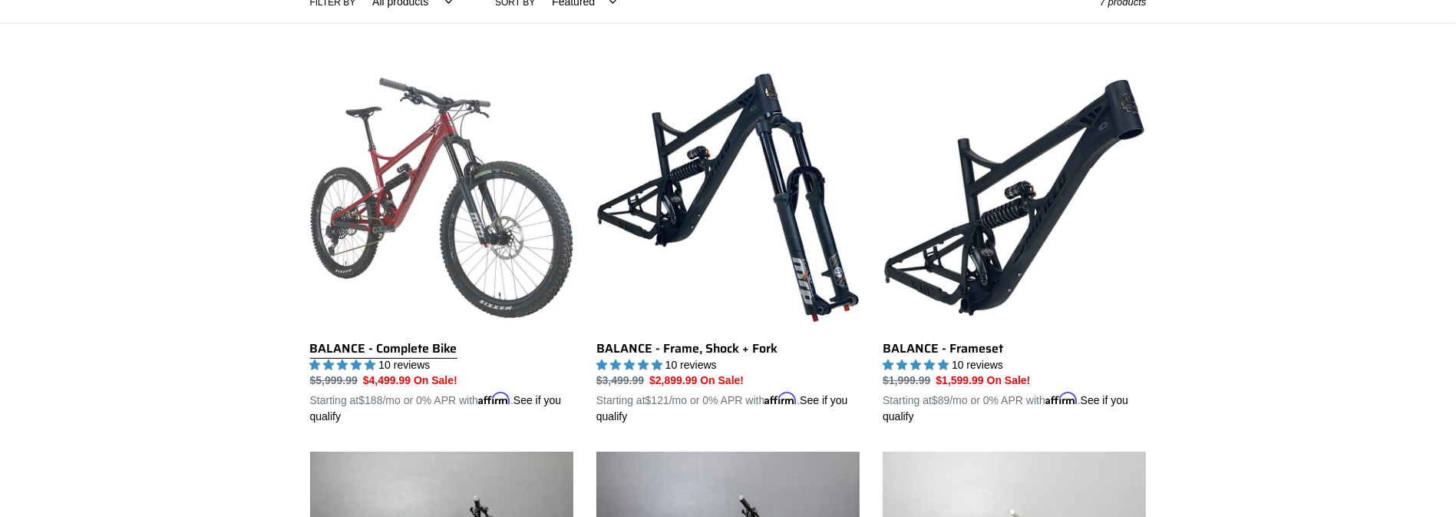
click at [509, 214] on link "BALANCE - Complete Bike" at bounding box center [441, 245] width 263 height 359
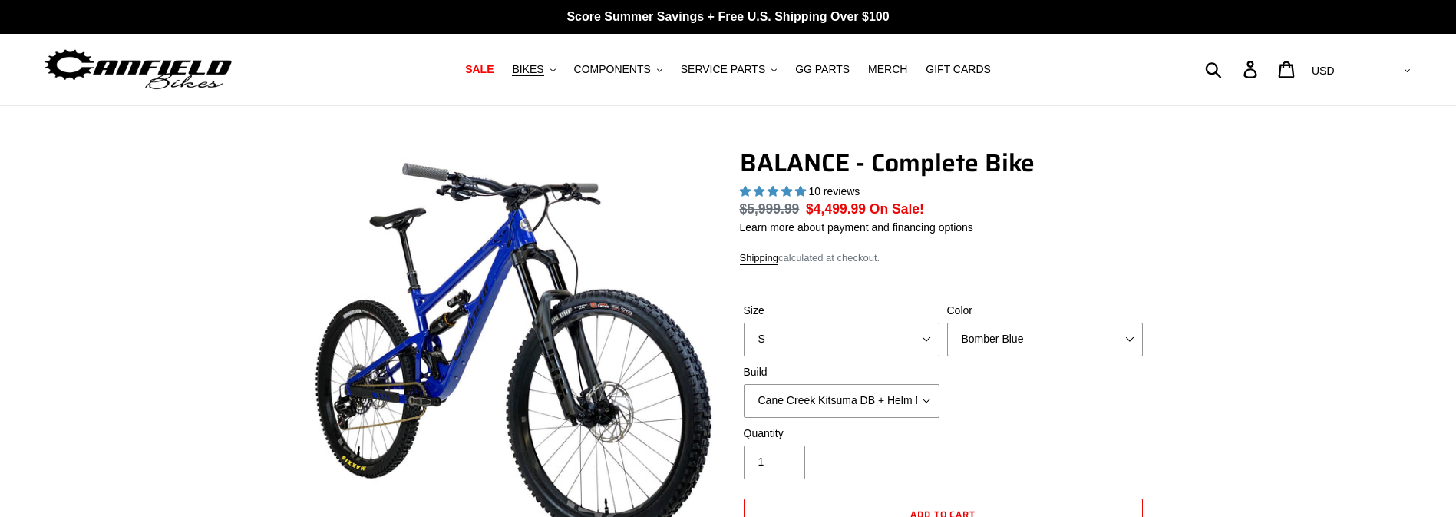
select select "highest-rating"
click at [1009, 344] on select "Bomber Blue Goat's Blood Stealth Black" at bounding box center [1045, 339] width 196 height 34
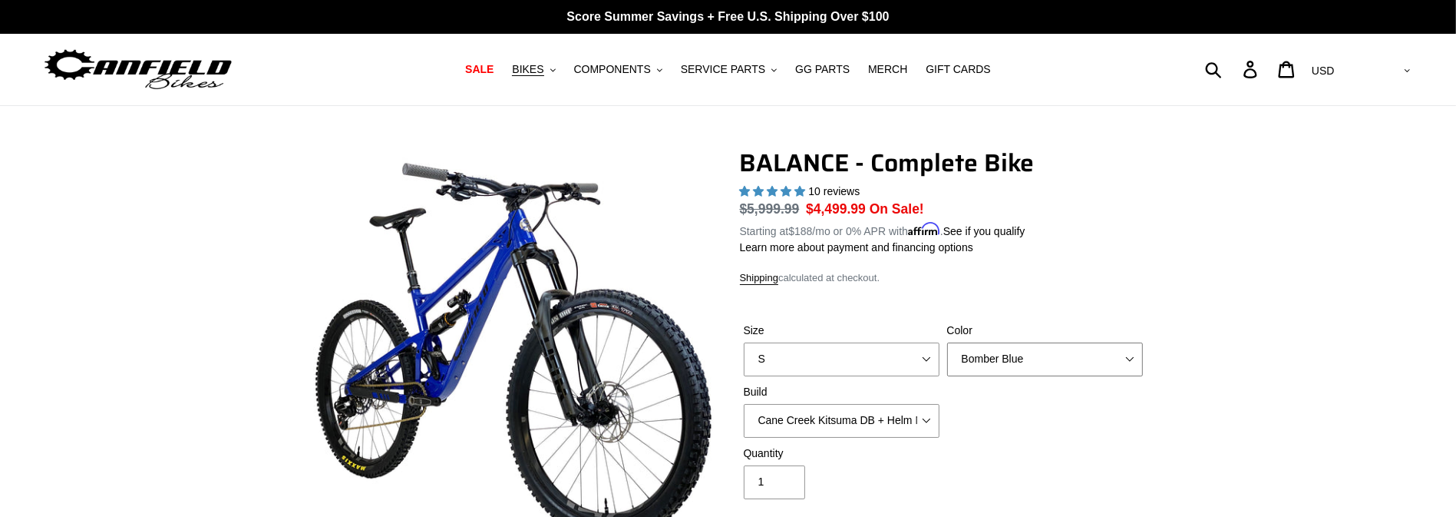
select select "Stealth Black"
click at [947, 342] on select "Bomber Blue Goat's Blood Stealth Black" at bounding box center [1045, 359] width 196 height 34
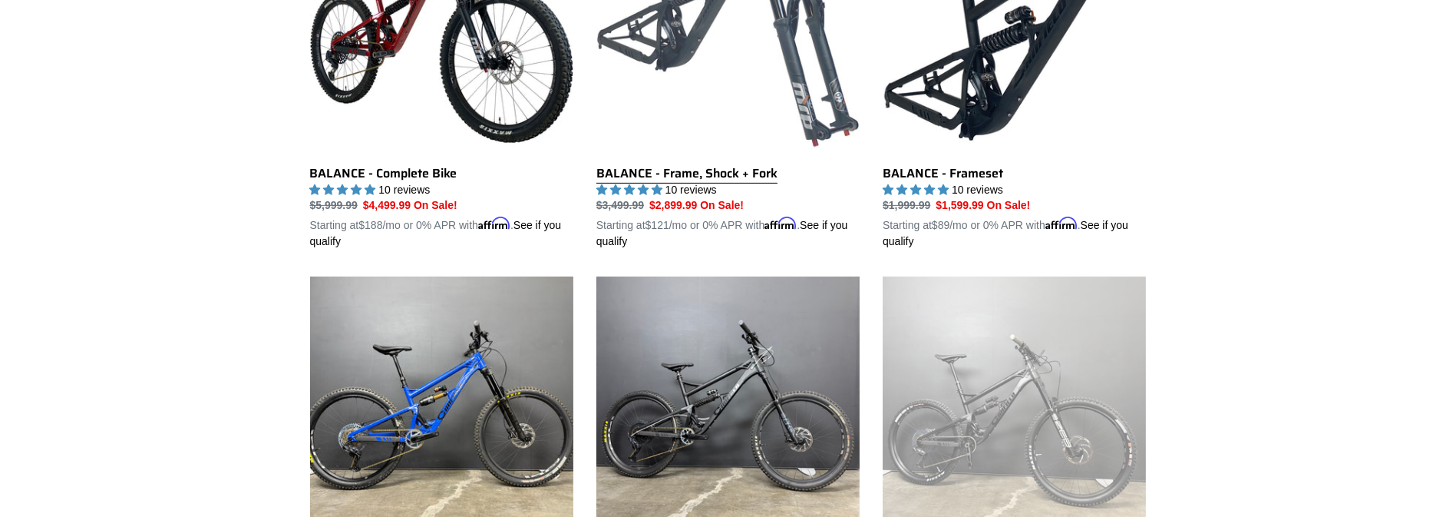
scroll to position [613, 0]
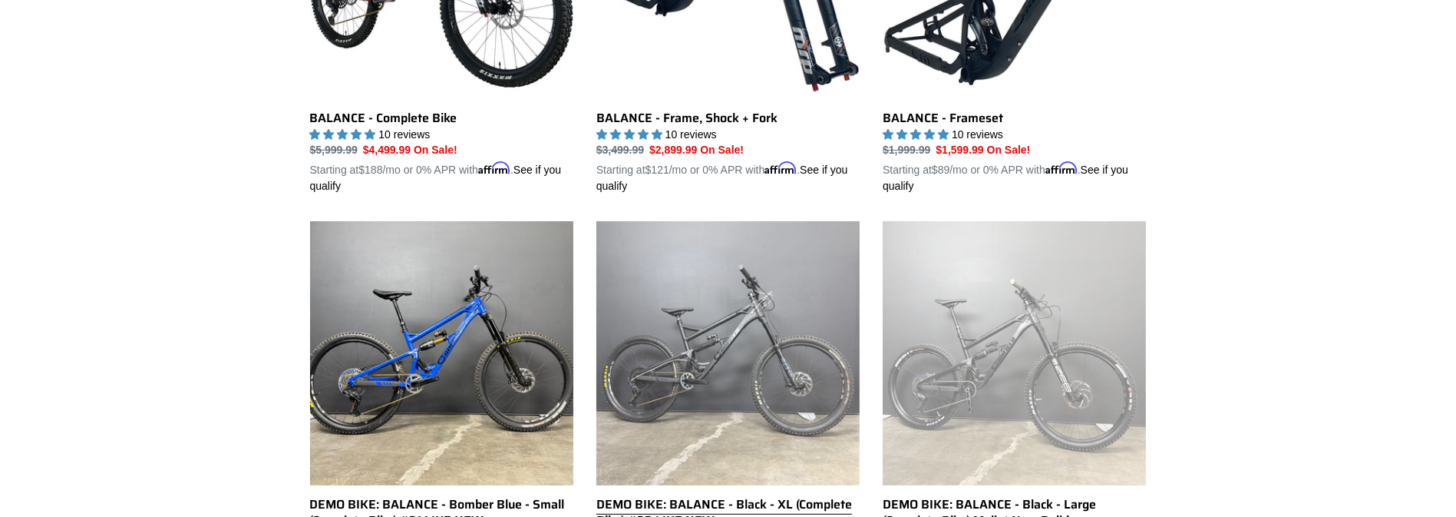
click at [730, 332] on link "DEMO BIKE: BALANCE - Black - XL (Complete Bike) #33 LIKE NEW" at bounding box center [727, 408] width 263 height 375
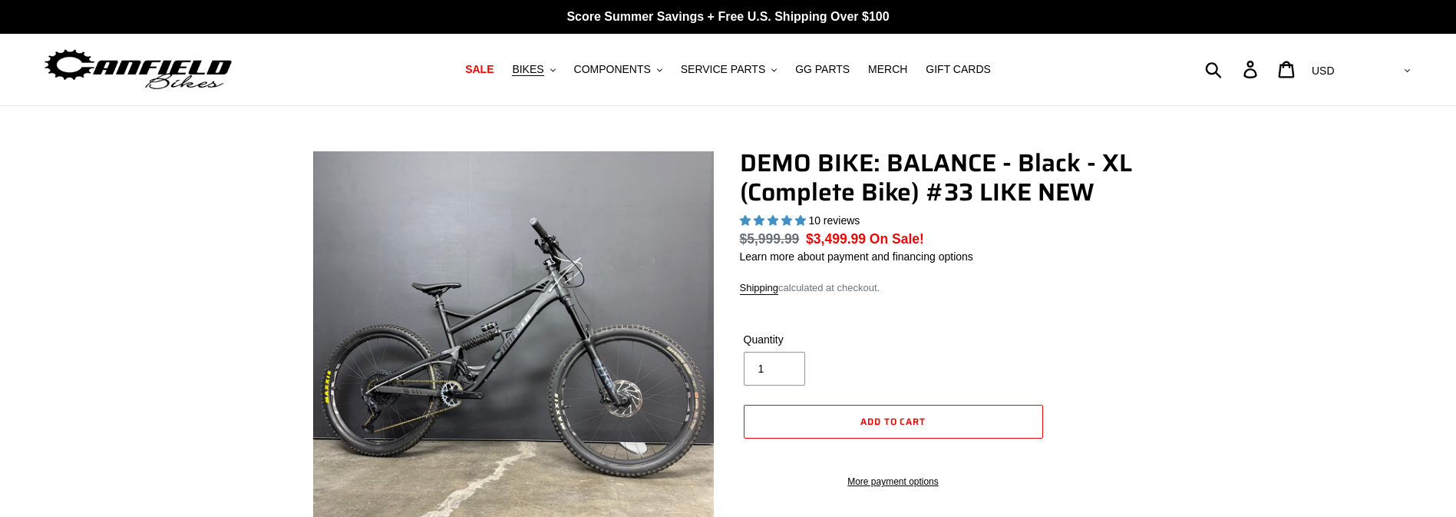
select select "highest-rating"
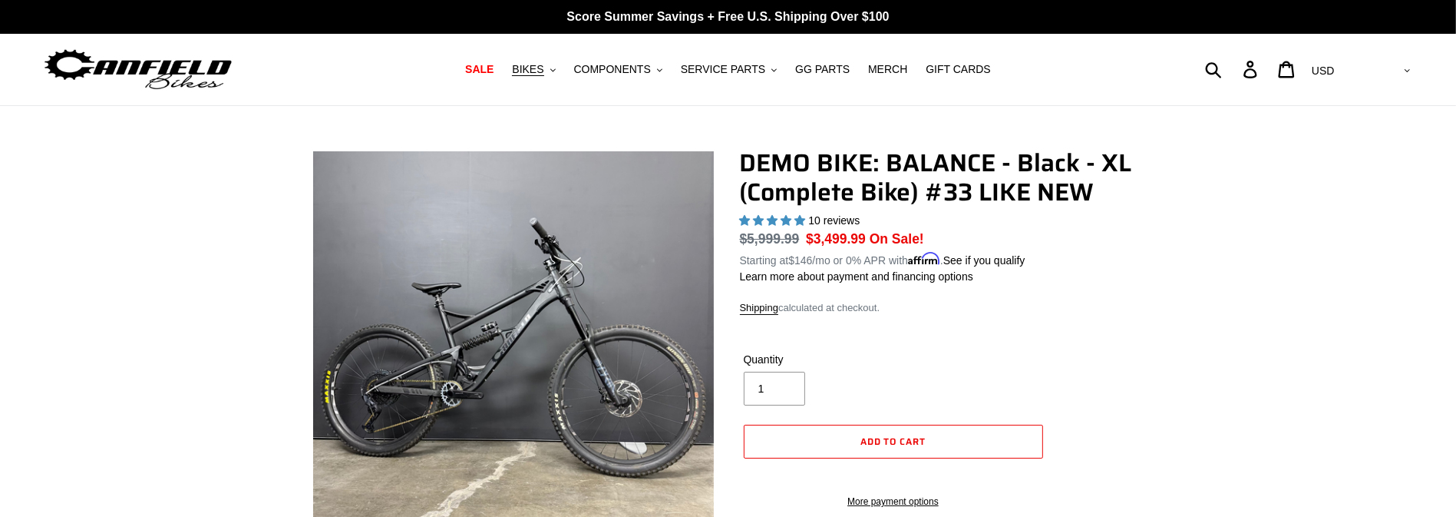
scroll to position [230, 0]
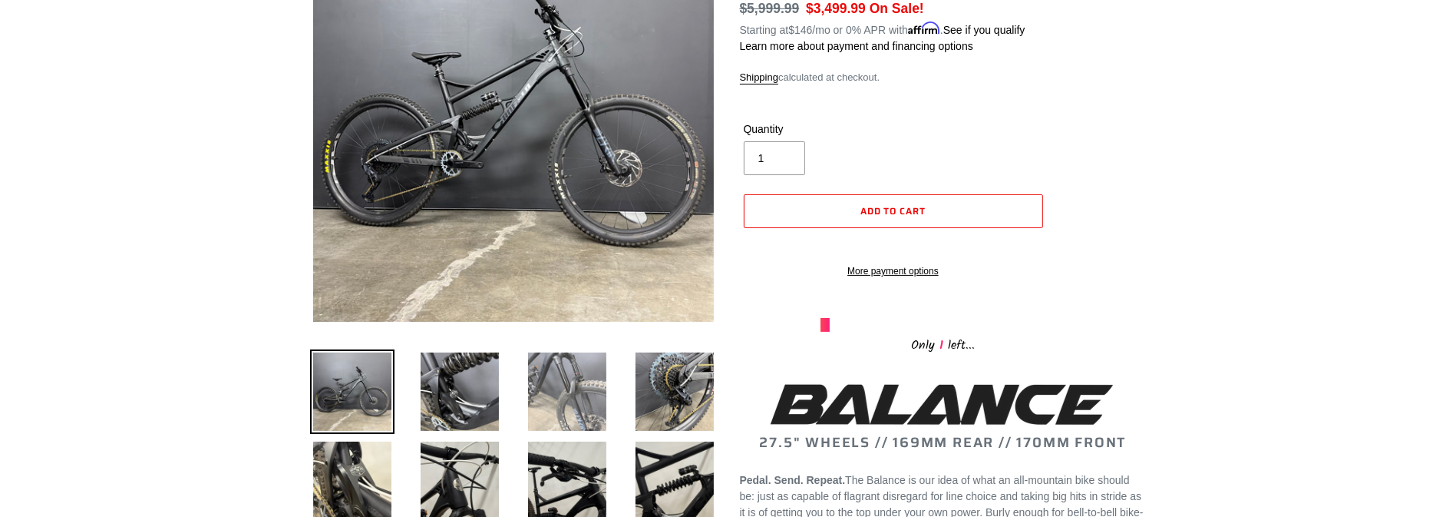
click at [583, 398] on img at bounding box center [567, 391] width 84 height 84
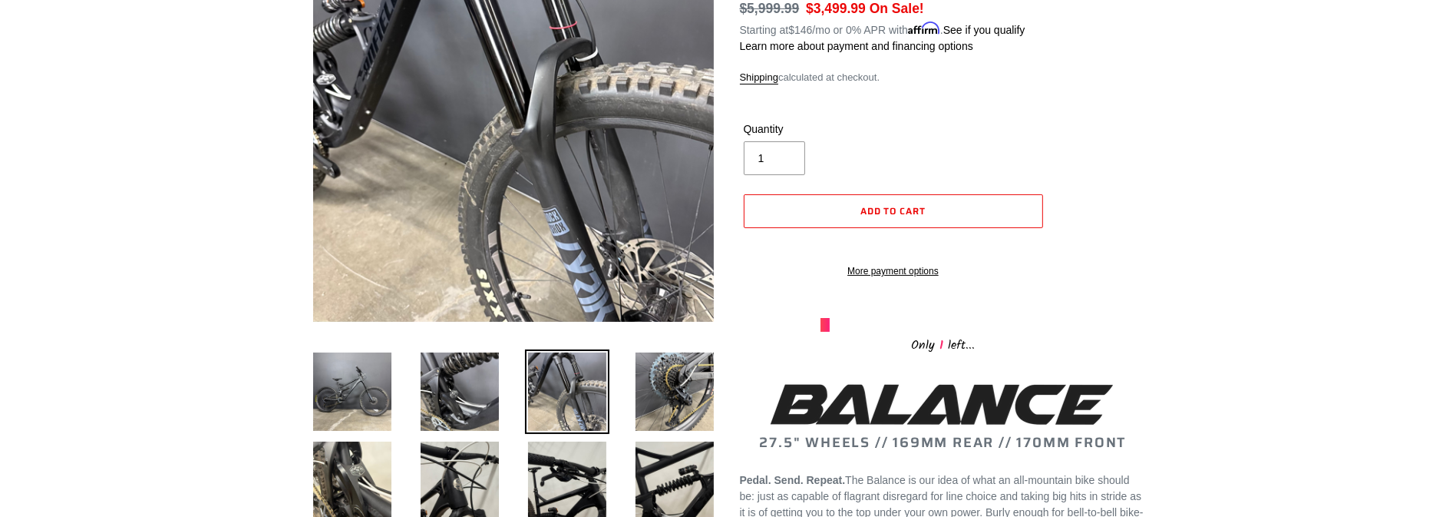
scroll to position [306, 0]
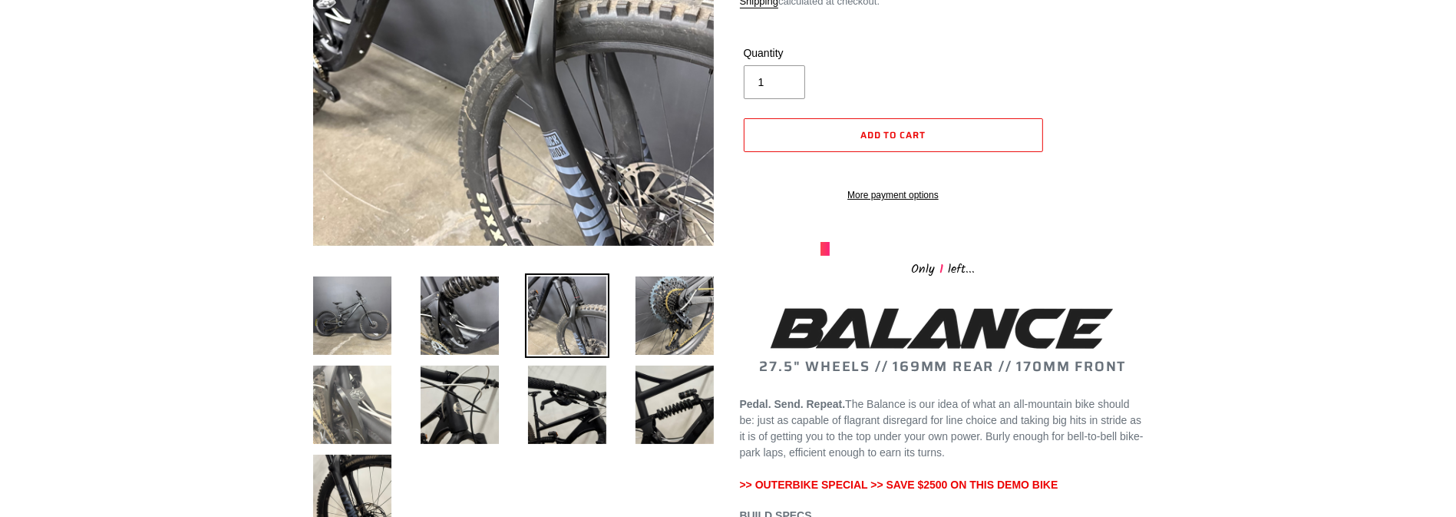
click at [363, 424] on img at bounding box center [352, 404] width 84 height 84
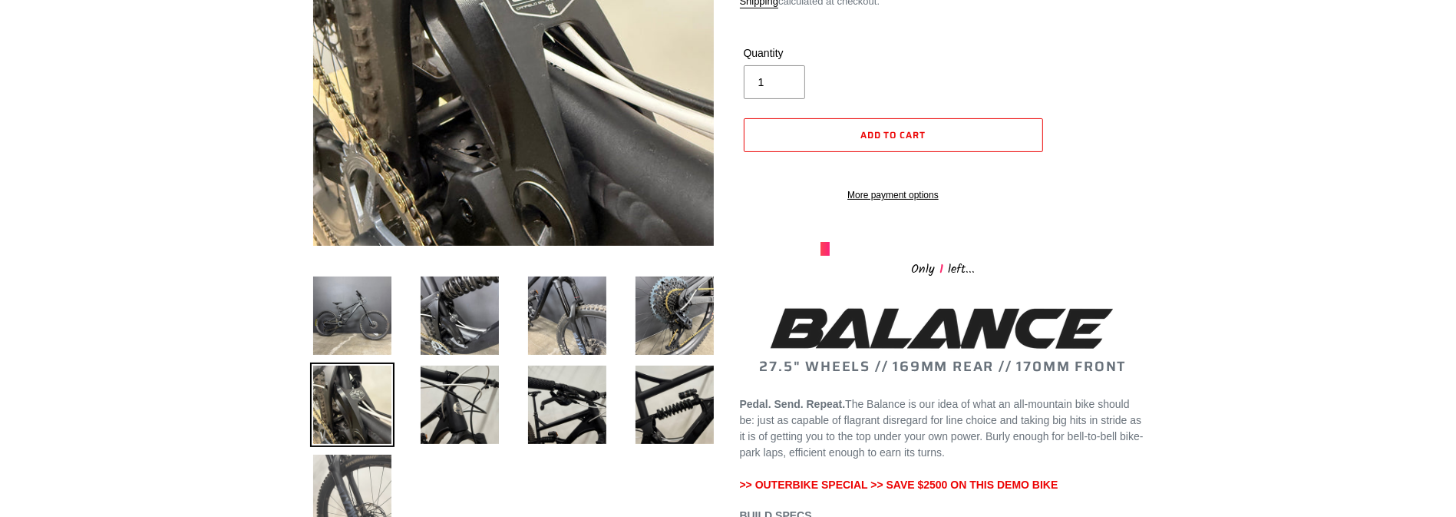
click at [363, 473] on img at bounding box center [352, 493] width 84 height 84
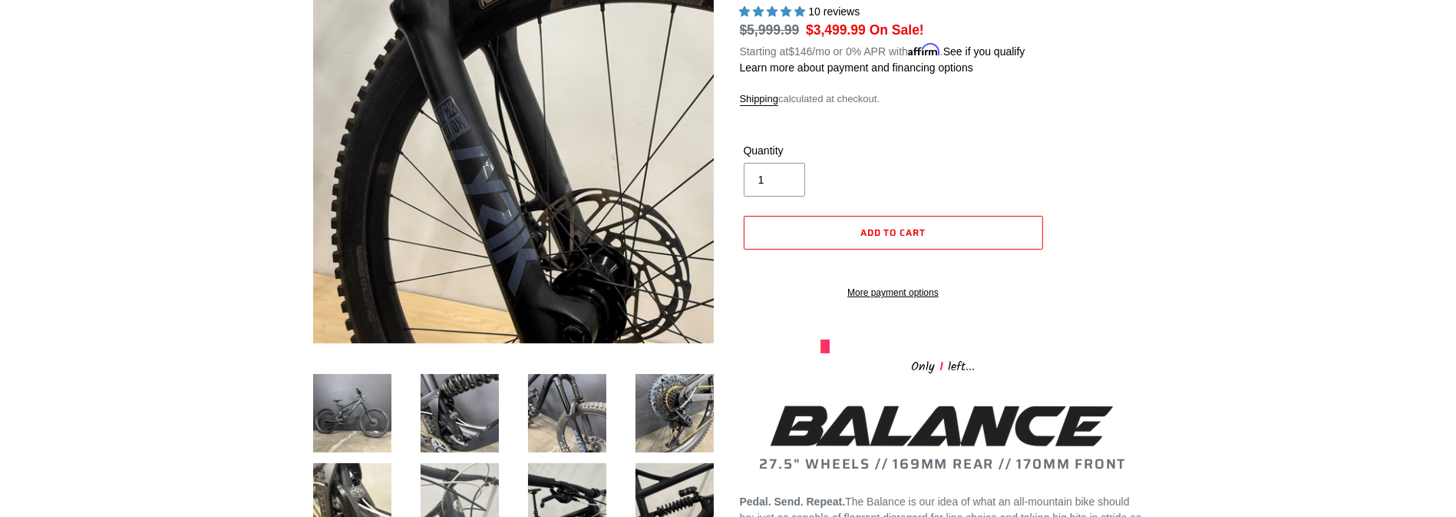
scroll to position [153, 0]
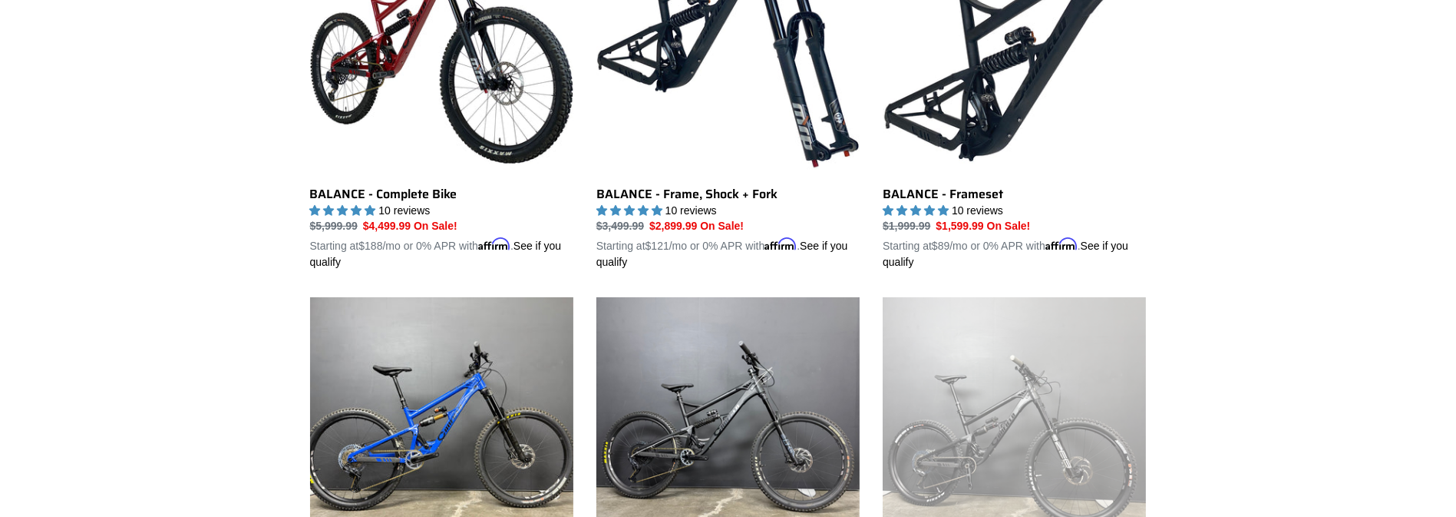
scroll to position [306, 0]
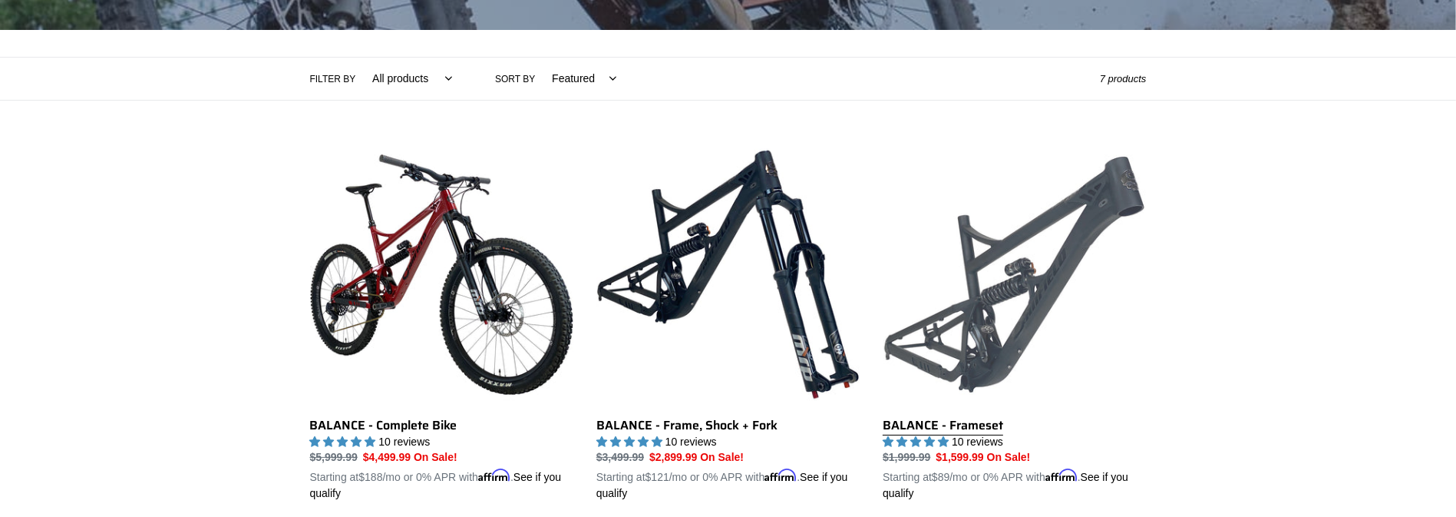
click at [1024, 339] on link "BALANCE - Frameset" at bounding box center [1014, 322] width 263 height 359
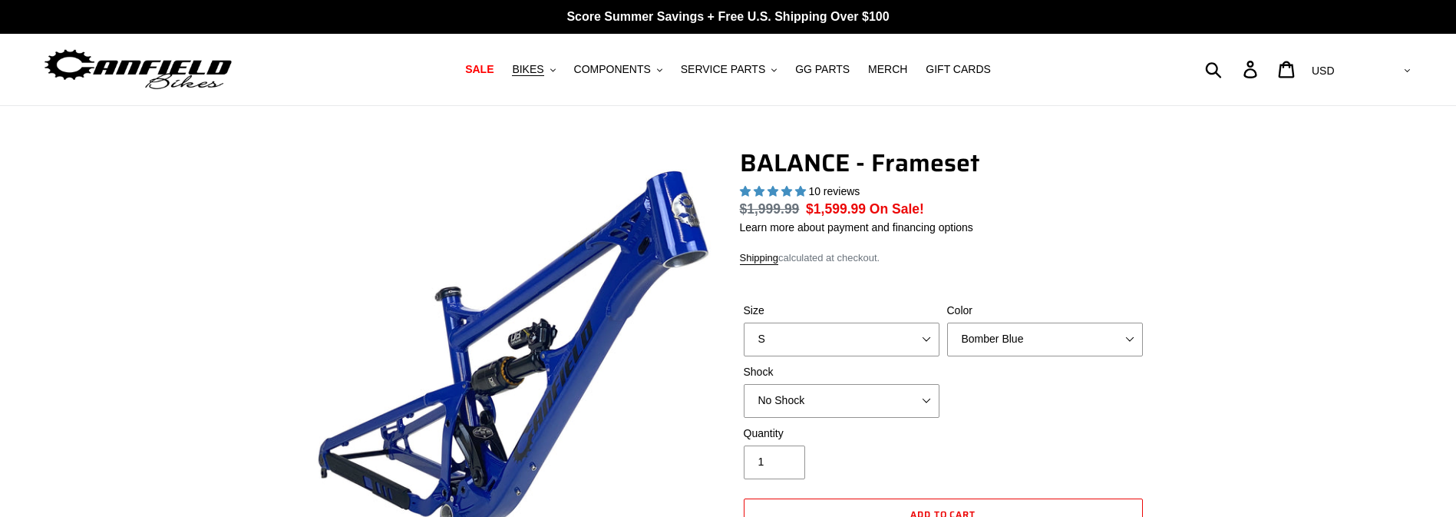
select select "highest-rating"
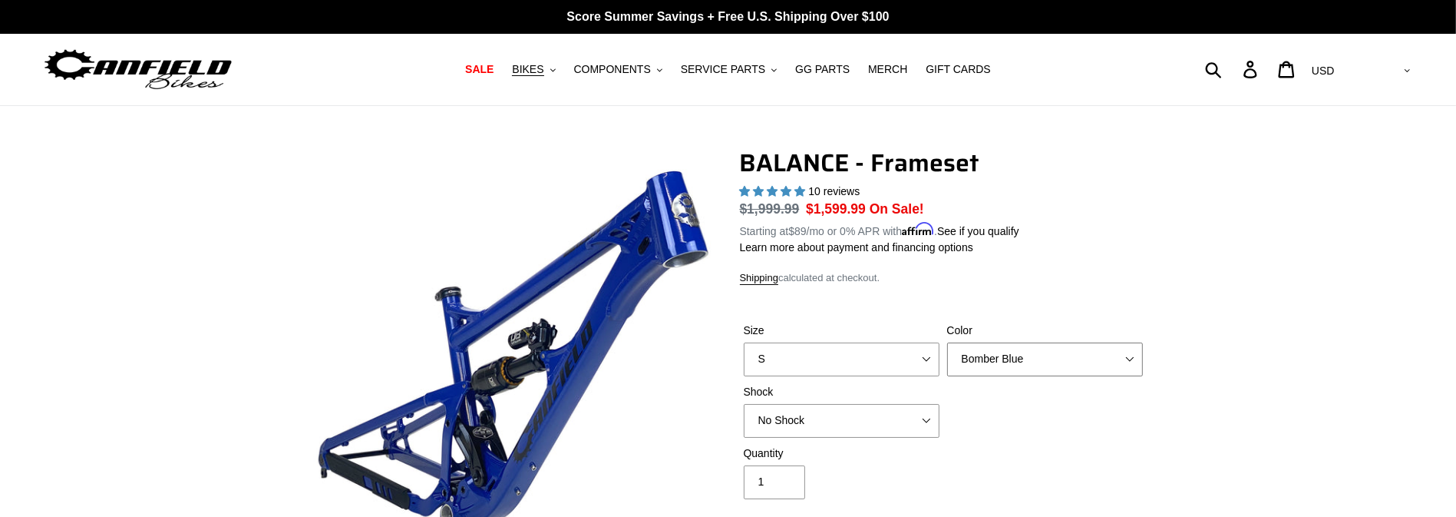
click at [1016, 346] on select "Bomber Blue Goat's Blood Stealth Black" at bounding box center [1045, 359] width 196 height 34
select select "Stealth Black"
click at [947, 342] on select "Bomber Blue Goat's Blood Stealth Black" at bounding box center [1045, 359] width 196 height 34
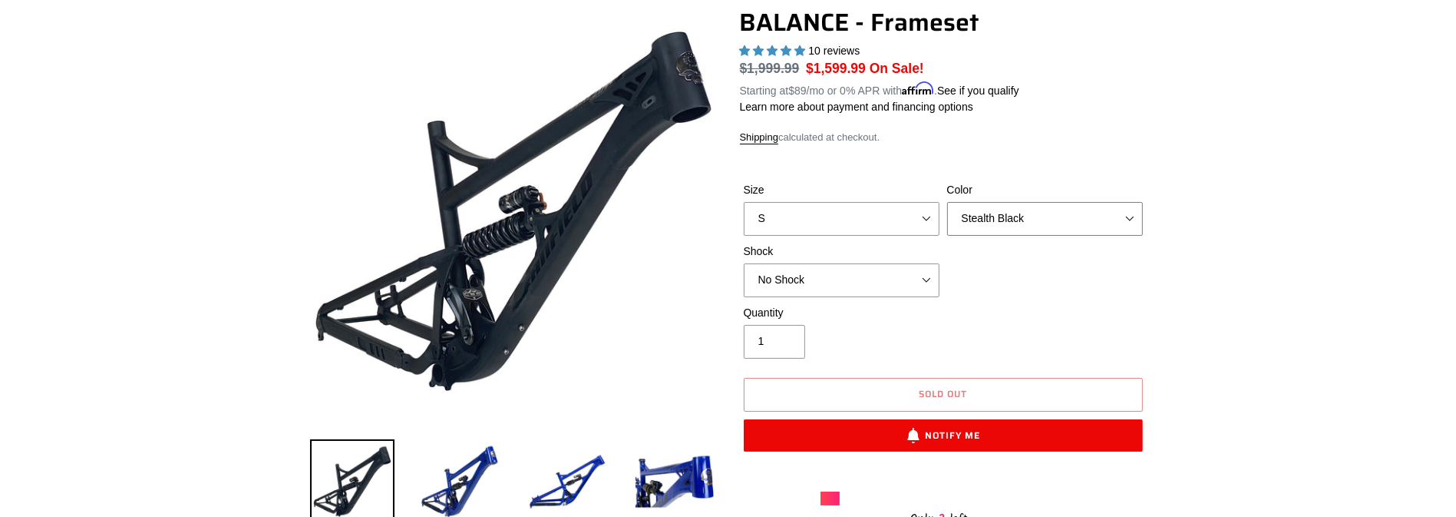
scroll to position [383, 0]
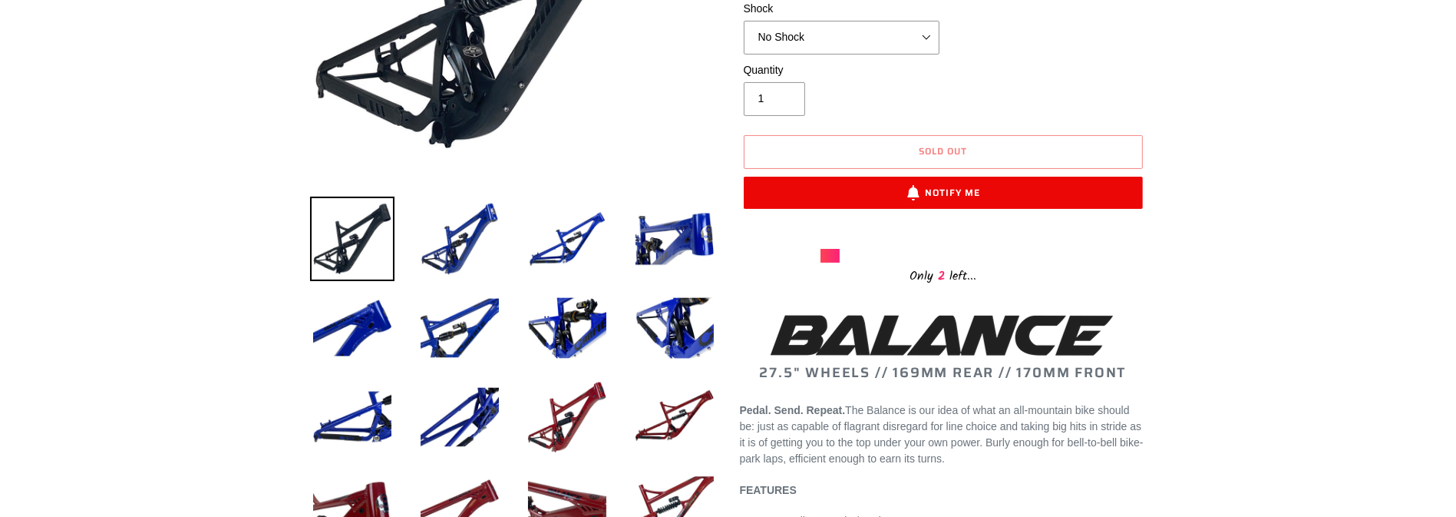
click at [893, 104] on div "Quantity 1" at bounding box center [841, 89] width 203 height 54
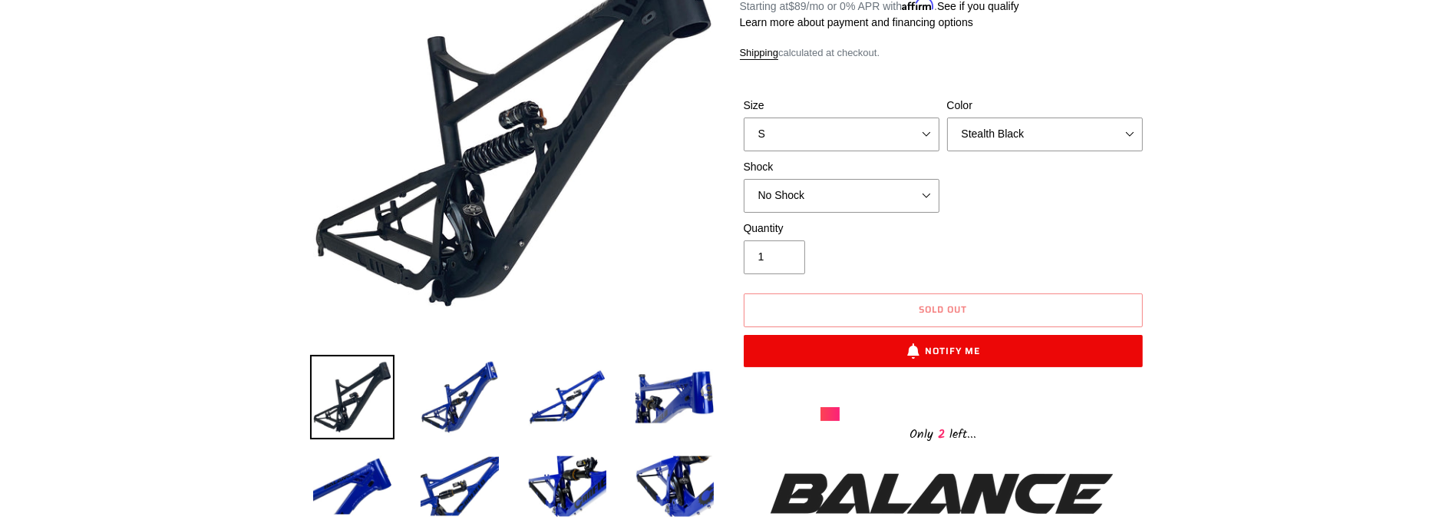
scroll to position [230, 0]
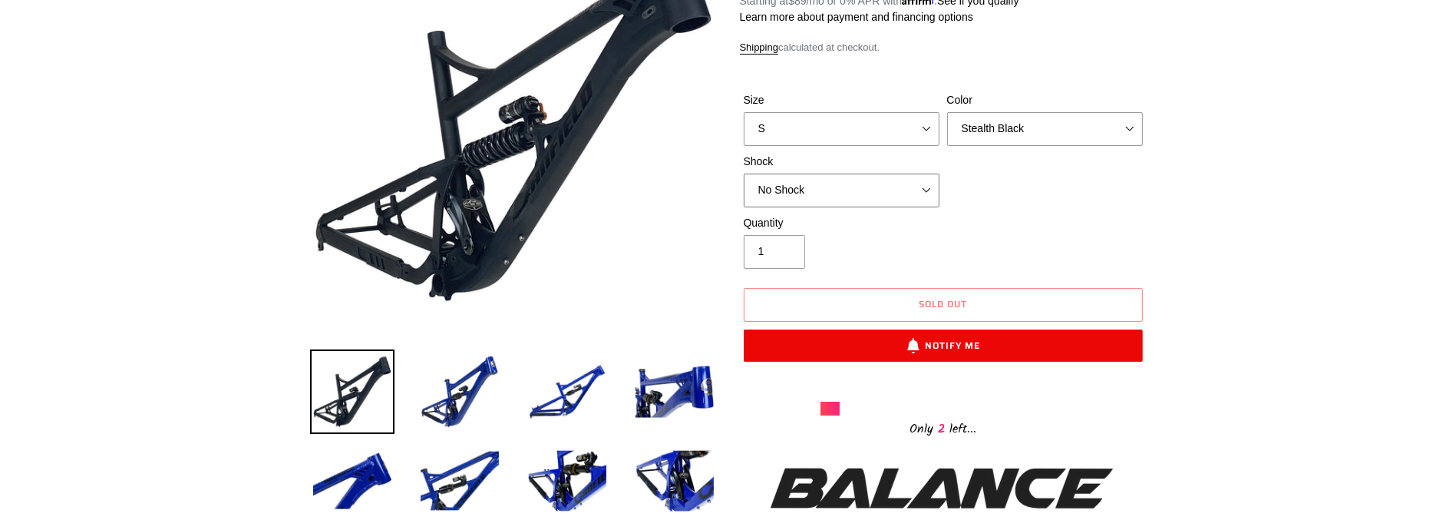
click at [874, 183] on select "No Shock Cane Creek Kitsuma Air Öhlins TTX2 Air EXT Storia V3-S" at bounding box center [842, 190] width 196 height 34
click at [744, 173] on select "No Shock Cane Creek Kitsuma Air Öhlins TTX2 Air EXT Storia V3-S" at bounding box center [842, 190] width 196 height 34
click at [890, 242] on div "Quantity 1" at bounding box center [841, 242] width 203 height 54
click at [911, 291] on button "Sold out" at bounding box center [943, 305] width 399 height 34
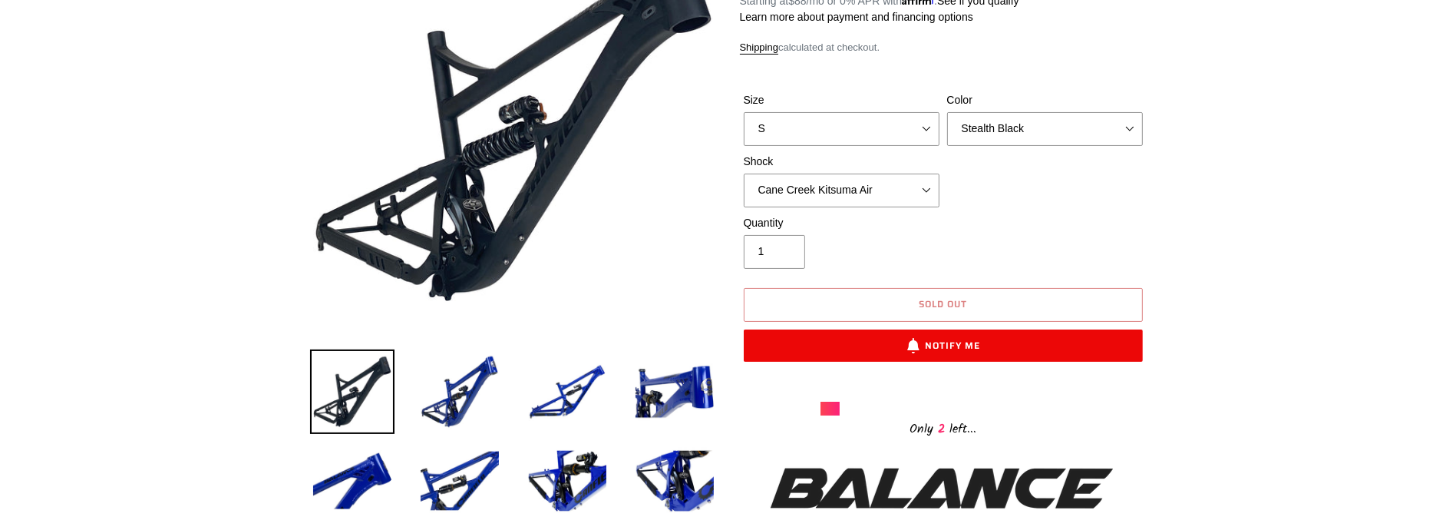
click at [911, 291] on button "Sold out" at bounding box center [943, 305] width 399 height 34
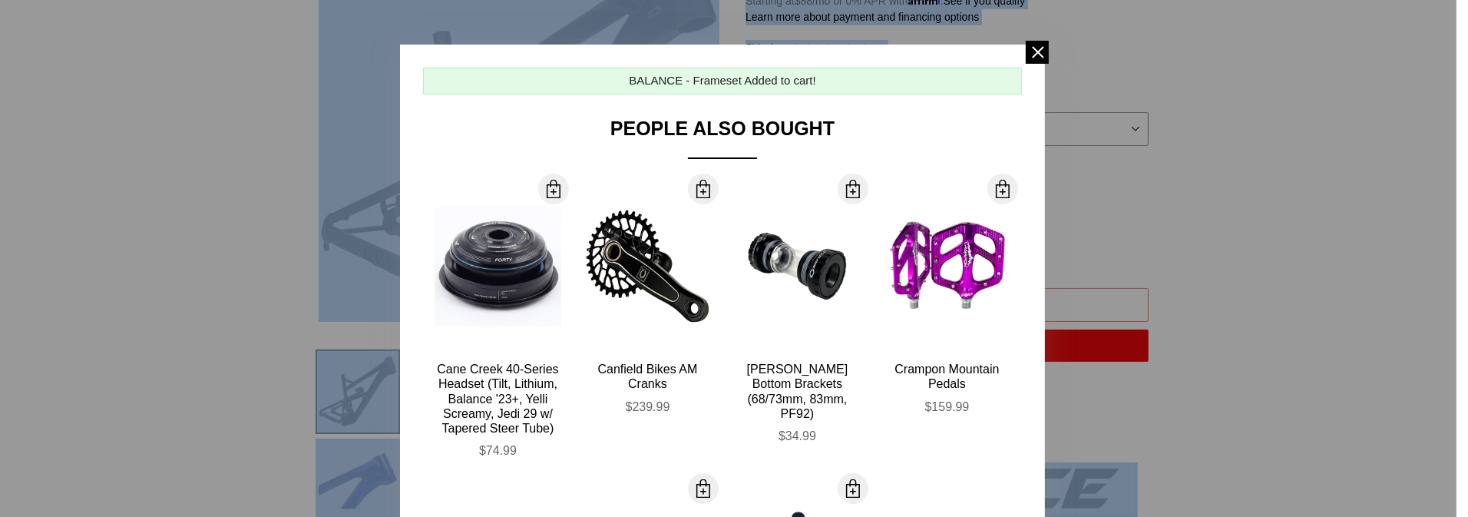
click at [911, 291] on div "More Info" at bounding box center [947, 265] width 127 height 169
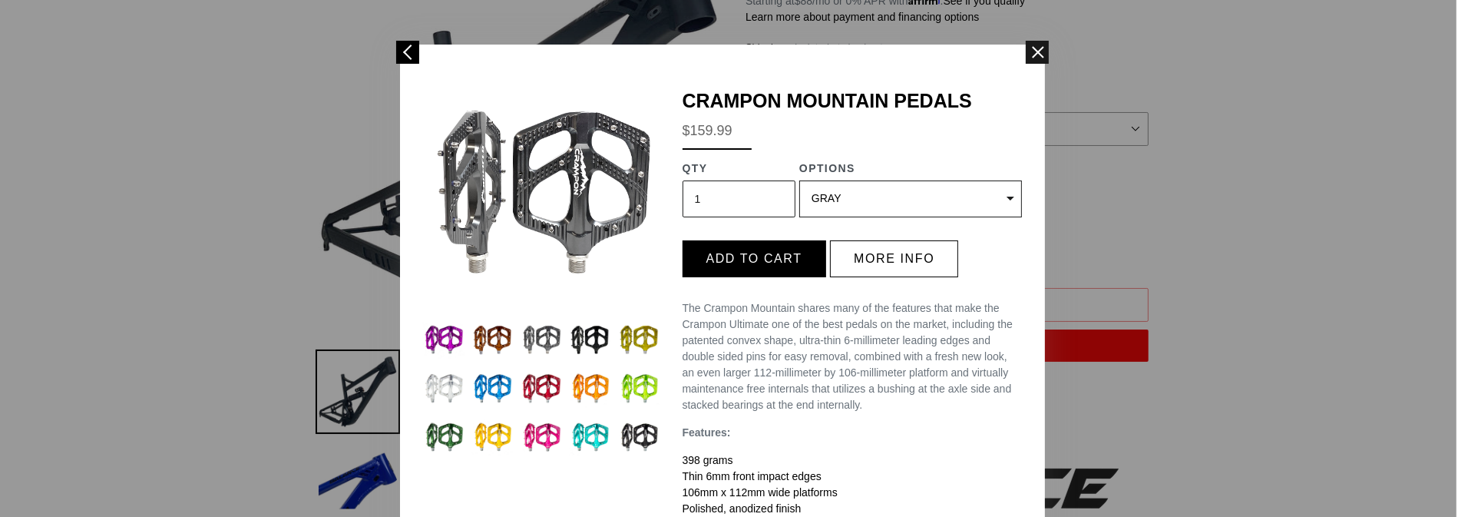
click at [1036, 58] on span at bounding box center [1037, 52] width 23 height 23
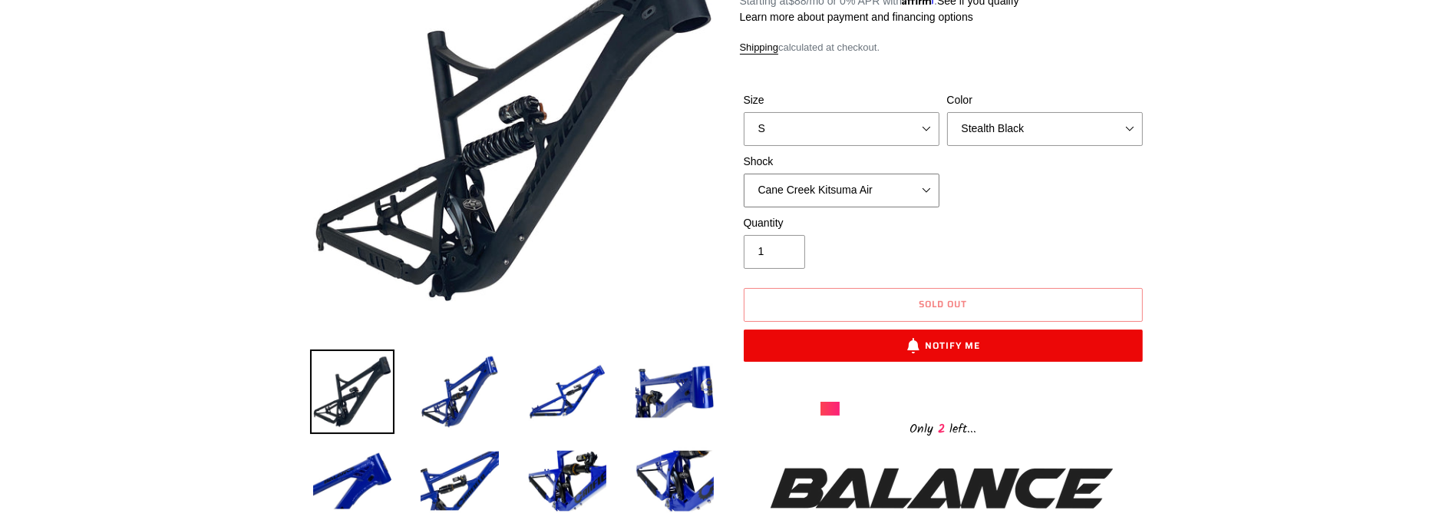
click at [877, 192] on select "No Shock Cane Creek Kitsuma Air Öhlins TTX2 Air EXT Storia V3-S" at bounding box center [842, 190] width 196 height 34
select select "No Shock"
click at [744, 173] on select "No Shock Cane Creek Kitsuma Air Öhlins TTX2 Air EXT Storia V3-S" at bounding box center [842, 190] width 196 height 34
click at [1042, 124] on select "Bomber Blue Goat's Blood Stealth Black" at bounding box center [1045, 129] width 196 height 34
click at [947, 112] on select "Bomber Blue Goat's Blood Stealth Black" at bounding box center [1045, 129] width 196 height 34
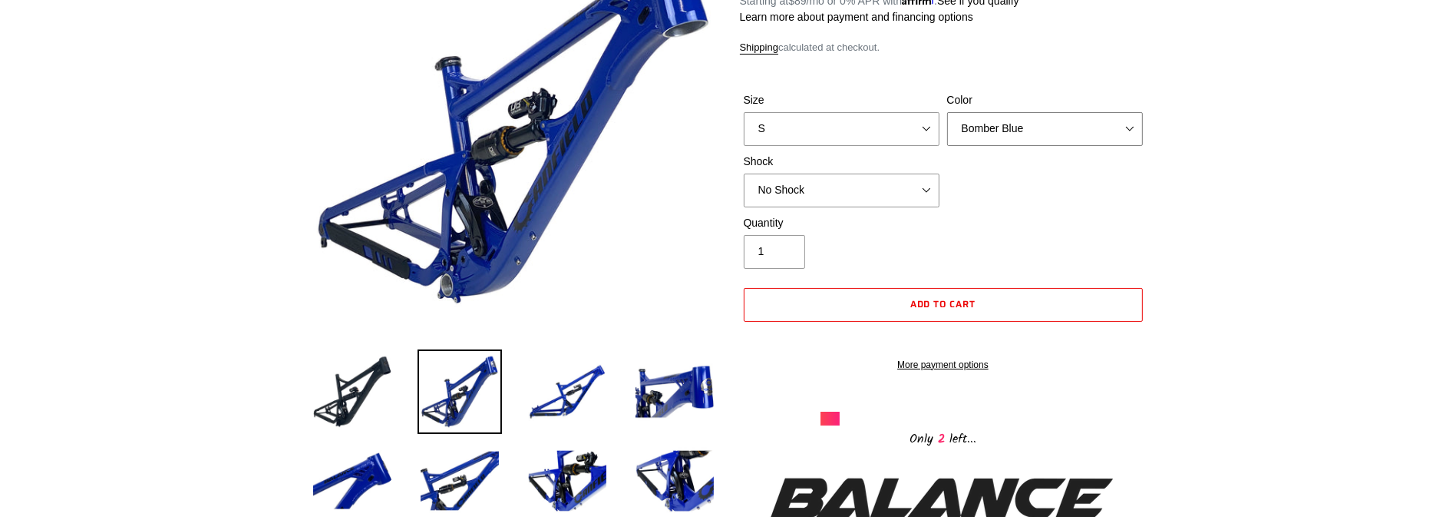
scroll to position [153, 0]
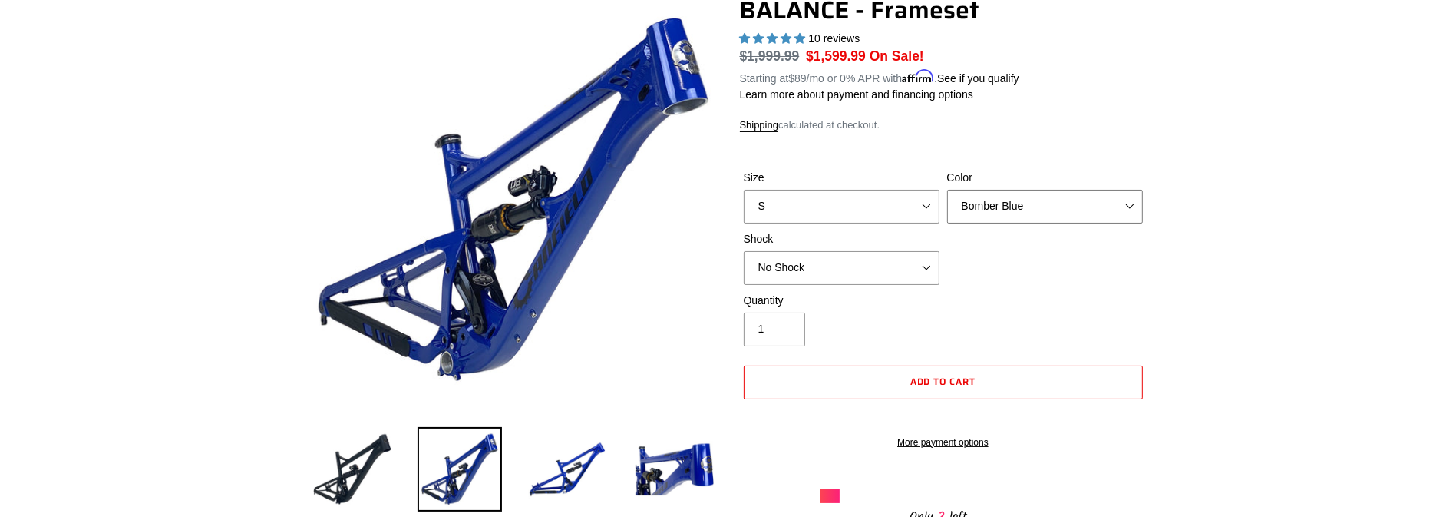
click at [1016, 205] on select "Bomber Blue Goat's Blood Stealth Black" at bounding box center [1045, 207] width 196 height 34
select select "Stealth Black"
click at [947, 190] on select "Bomber Blue Goat's Blood Stealth Black" at bounding box center [1045, 207] width 196 height 34
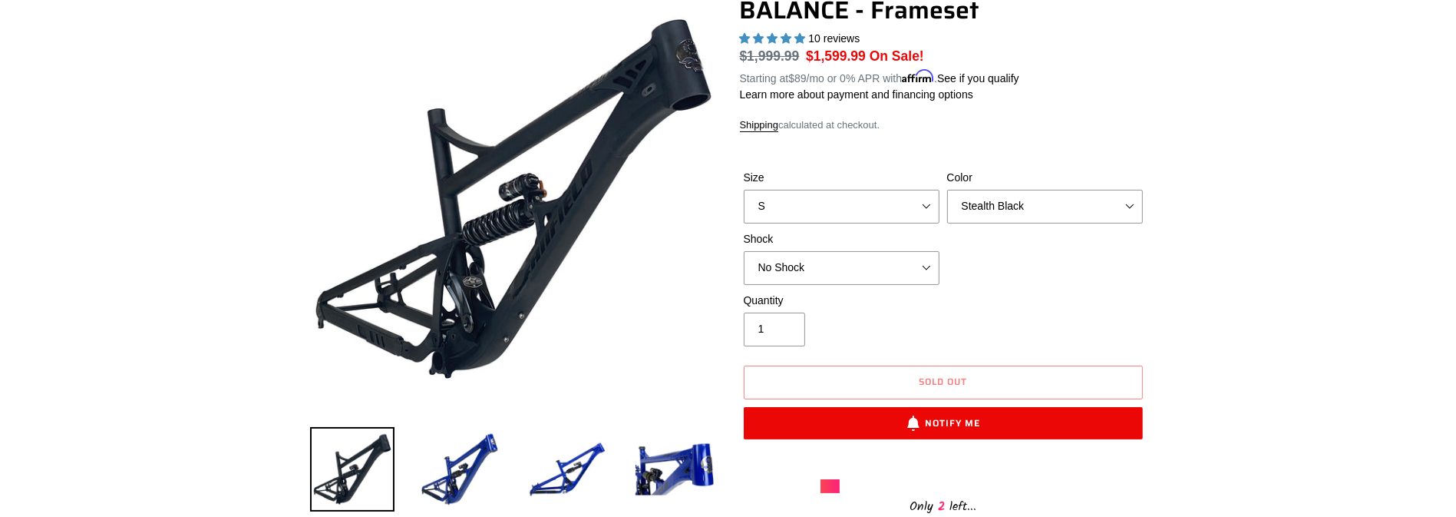
click at [990, 266] on div "Size S M L XL Color Bomber Blue Goat's Blood Stealth Black Shock No Shock" at bounding box center [943, 231] width 407 height 123
click at [890, 206] on select "S M L XL" at bounding box center [842, 207] width 196 height 34
click at [744, 190] on select "S M L XL" at bounding box center [842, 207] width 196 height 34
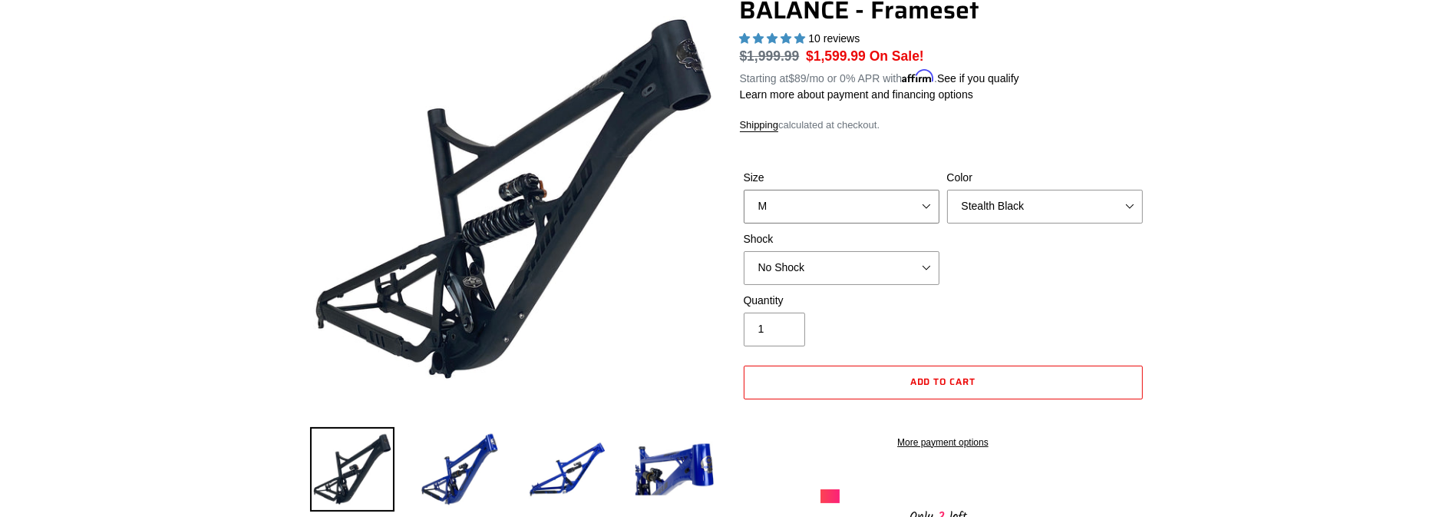
click at [893, 205] on select "S M L XL" at bounding box center [842, 207] width 196 height 34
select select "S"
click at [744, 190] on select "S M L XL" at bounding box center [842, 207] width 196 height 34
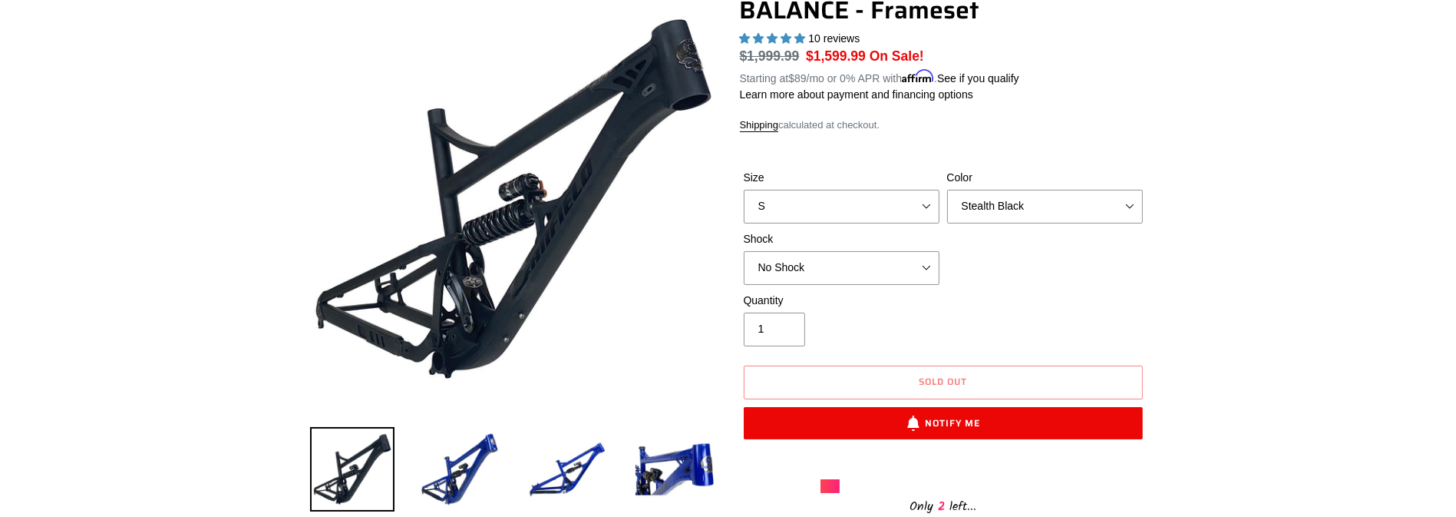
click at [1029, 318] on div "Quantity 1" at bounding box center [943, 322] width 407 height 61
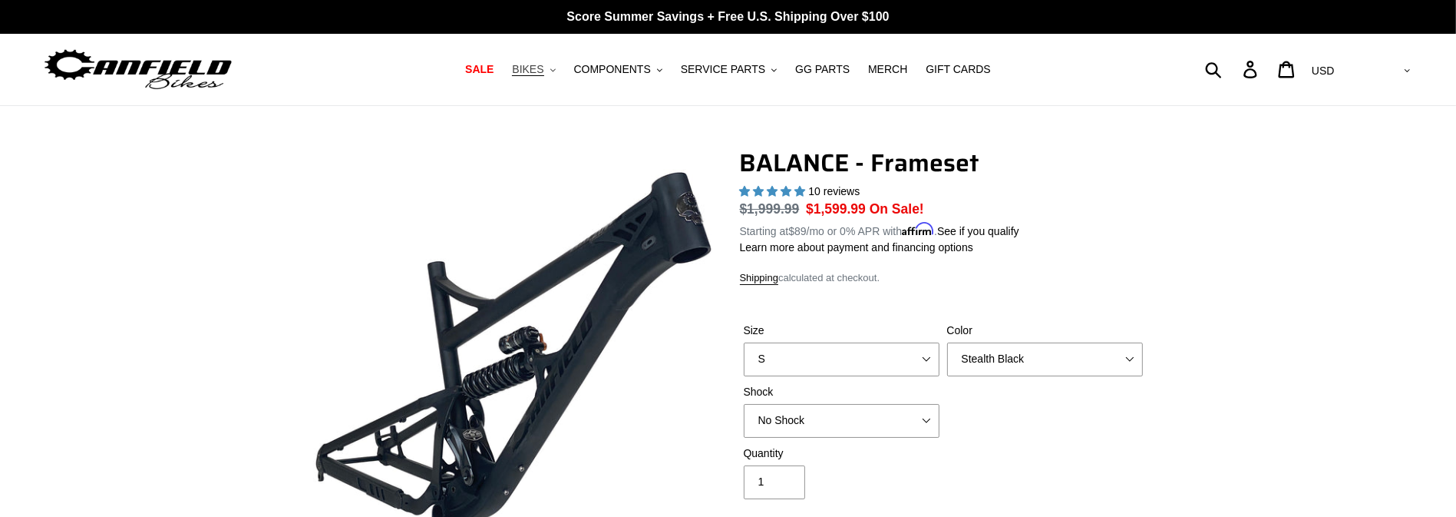
click at [556, 70] on icon ".cls-1{fill:#231f20}" at bounding box center [552, 70] width 5 height 5
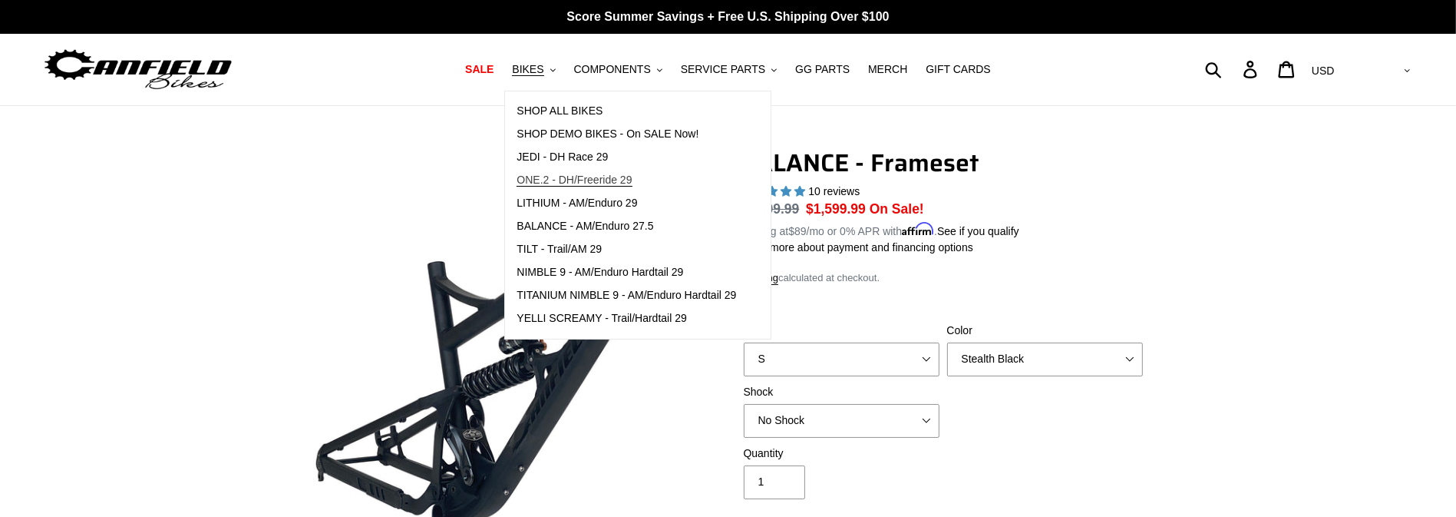
click at [593, 180] on span "ONE.2 - DH/Freeride 29" at bounding box center [574, 179] width 115 height 13
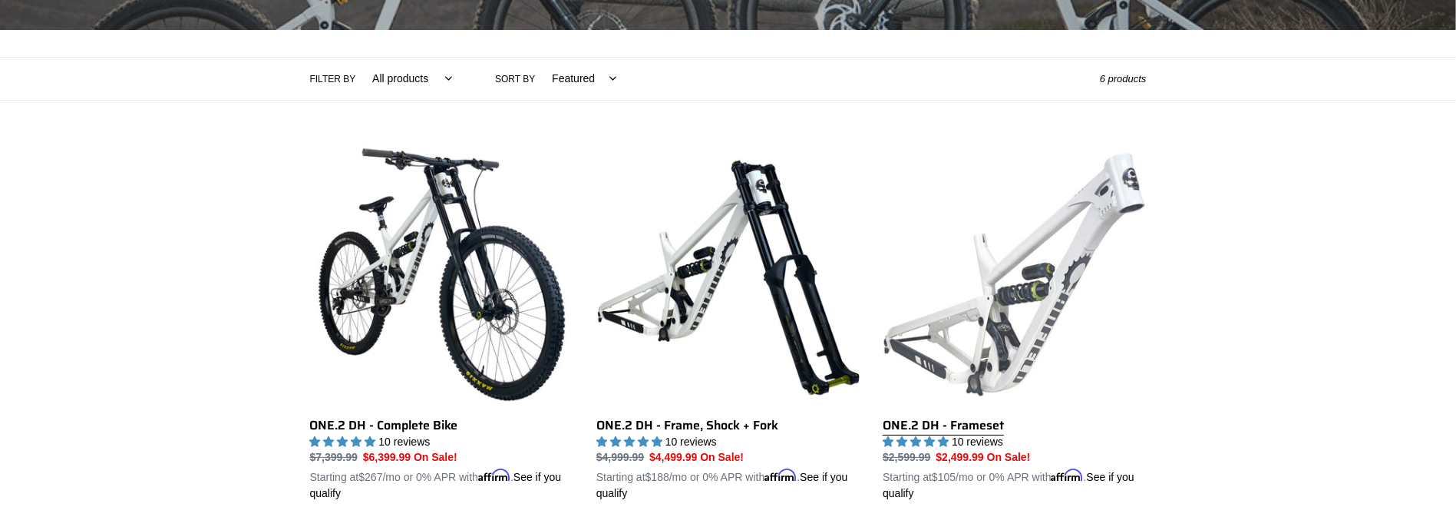
scroll to position [306, 0]
click at [1030, 289] on link "ONE.2 DH - Frameset" at bounding box center [1014, 322] width 263 height 359
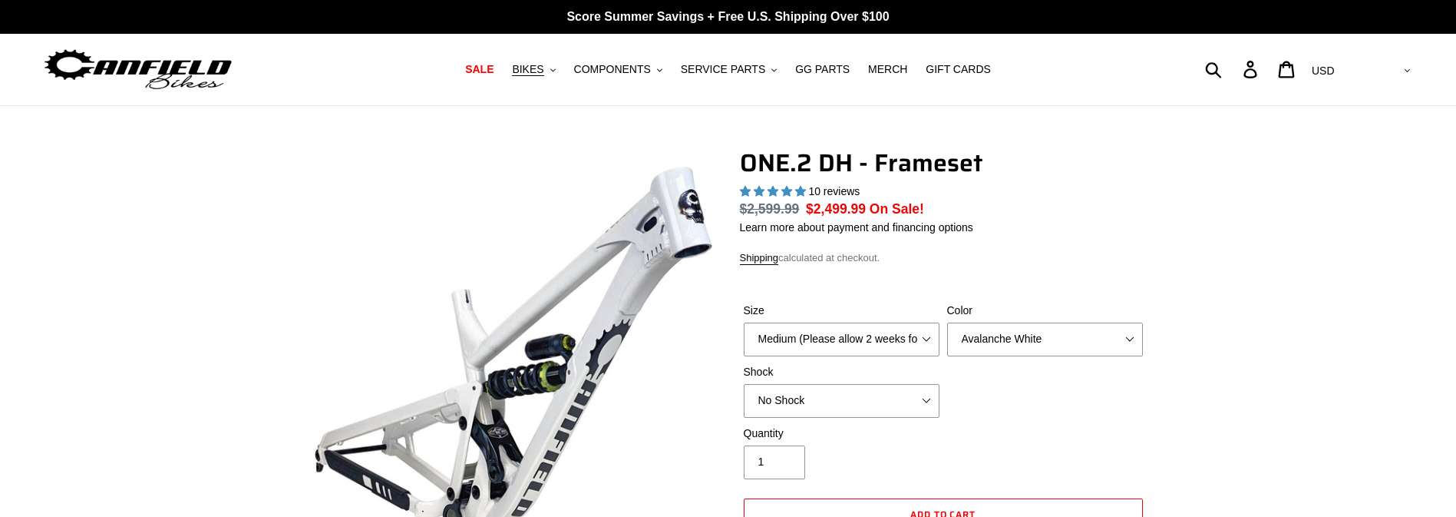
select select "highest-rating"
click at [892, 334] on select "Medium (Please allow 2 weeks for delivery) Large (Sold Out)" at bounding box center [842, 339] width 196 height 34
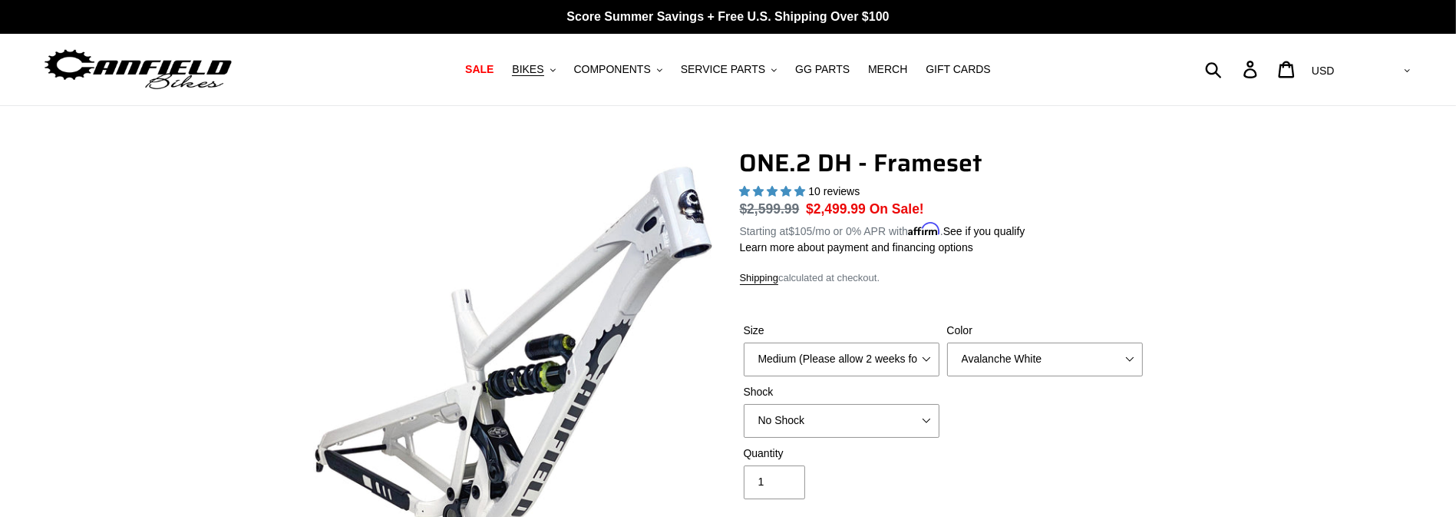
click at [900, 291] on div "ONE.2 DH - Frameset 10 reviews Regular price $2,599.99 Sale price $2,499.99 On …" at bounding box center [943, 413] width 407 height 531
click at [543, 71] on span "BIKES" at bounding box center [527, 69] width 31 height 13
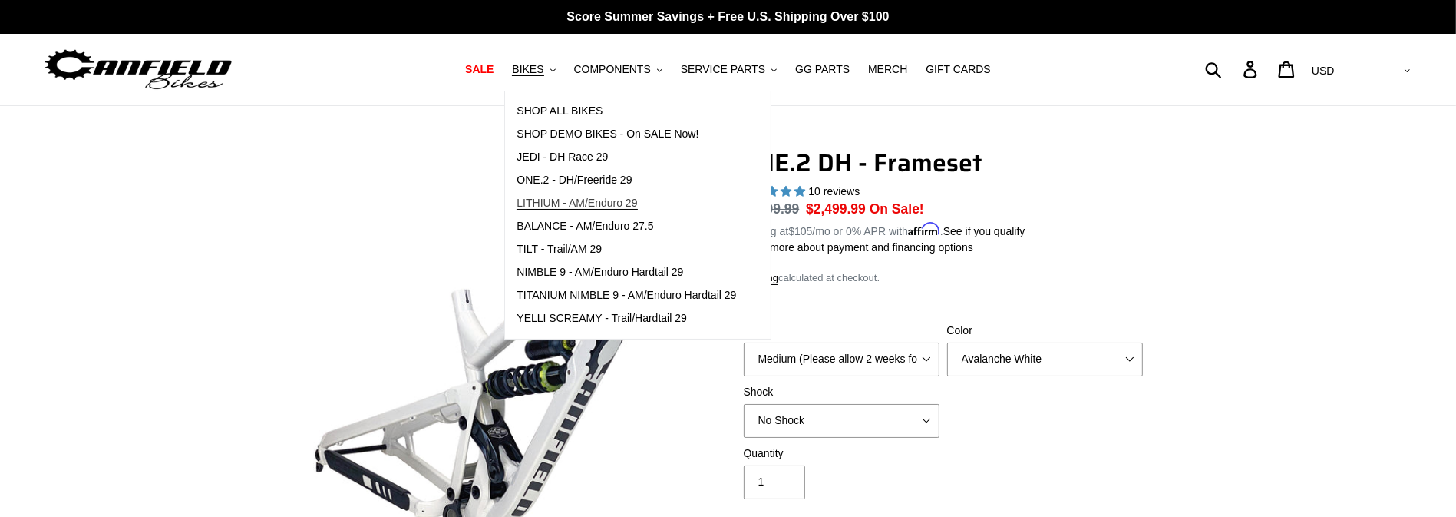
click at [604, 210] on link "LITHIUM - AM/Enduro 29" at bounding box center [626, 203] width 243 height 23
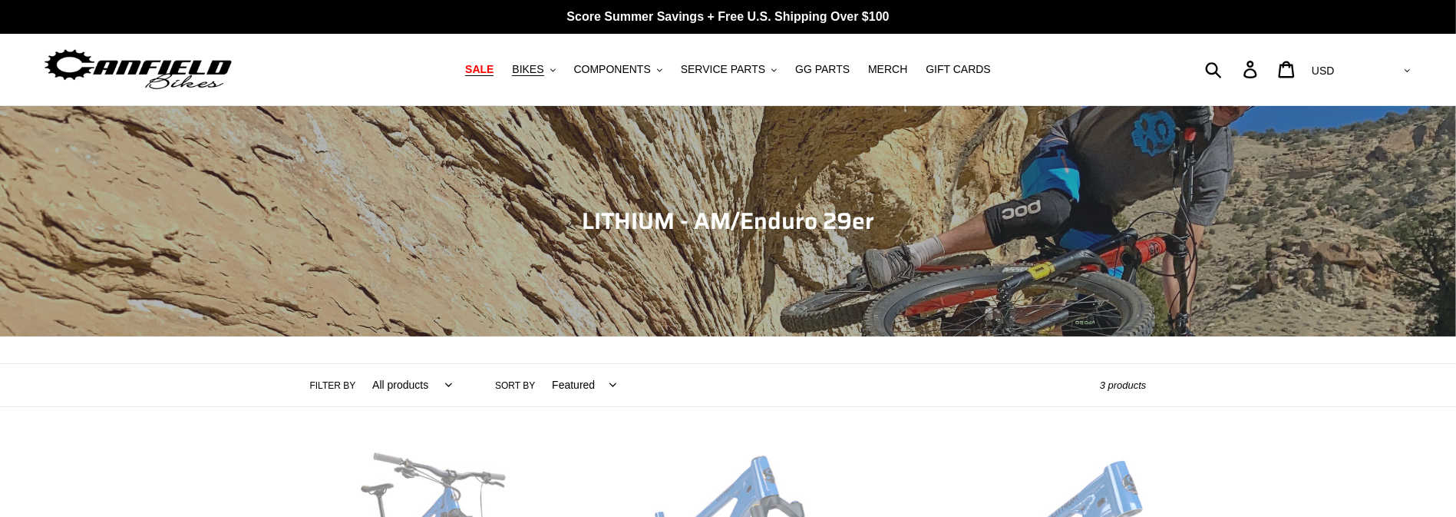
click at [494, 72] on span "SALE" at bounding box center [479, 69] width 28 height 13
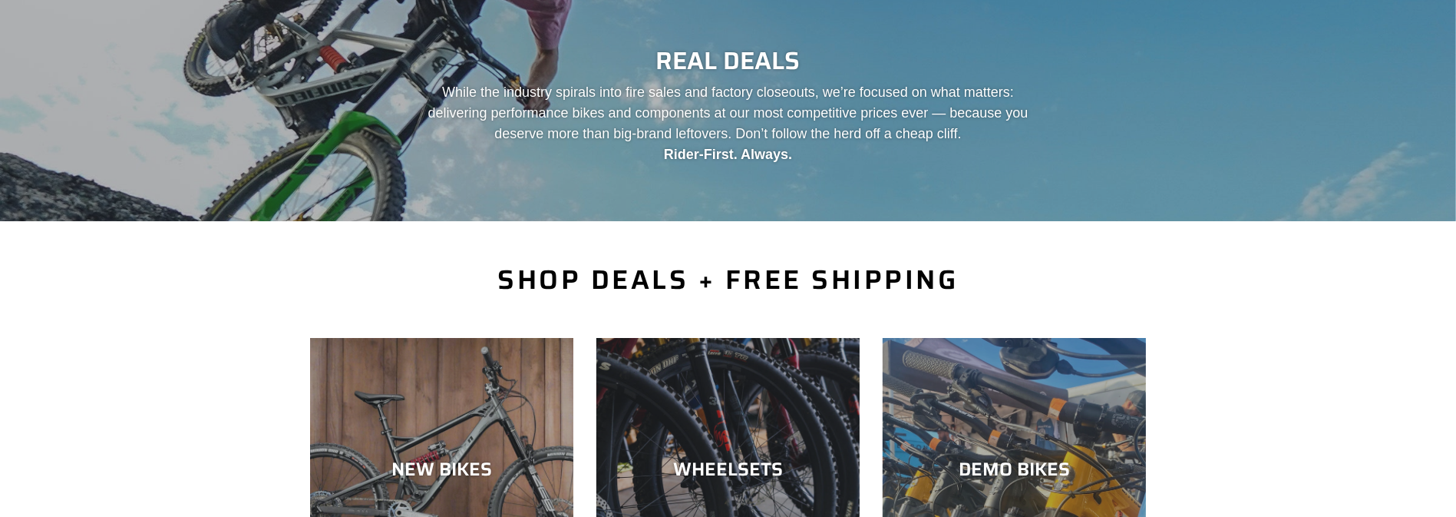
scroll to position [230, 0]
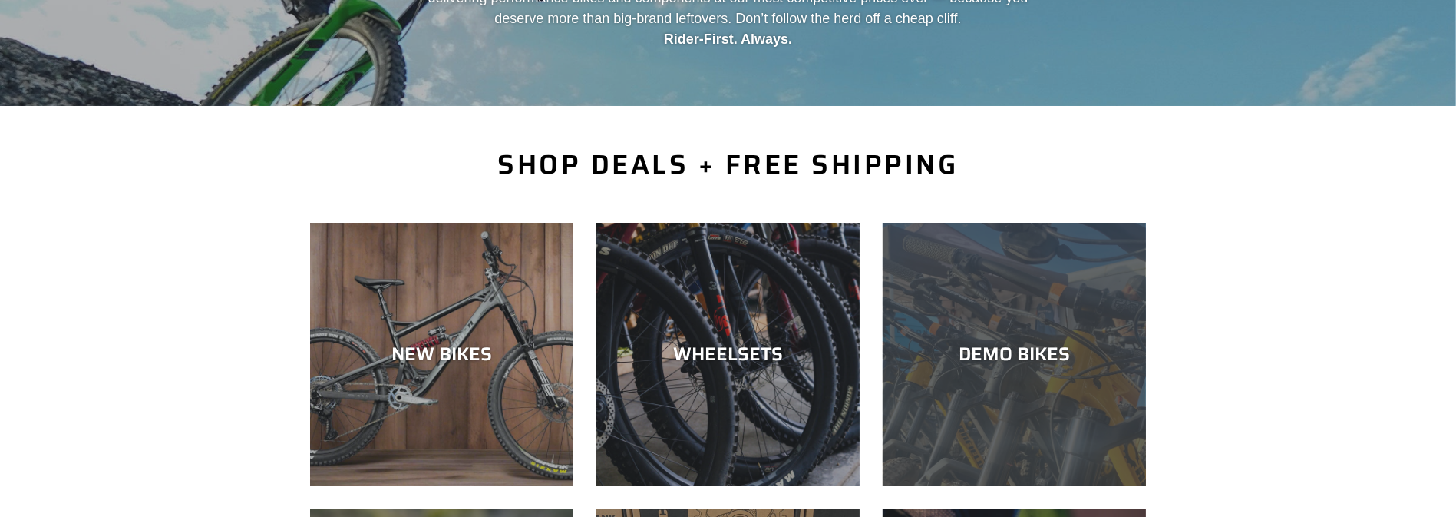
click at [991, 486] on div "DEMO BIKES" at bounding box center [1014, 486] width 263 height 0
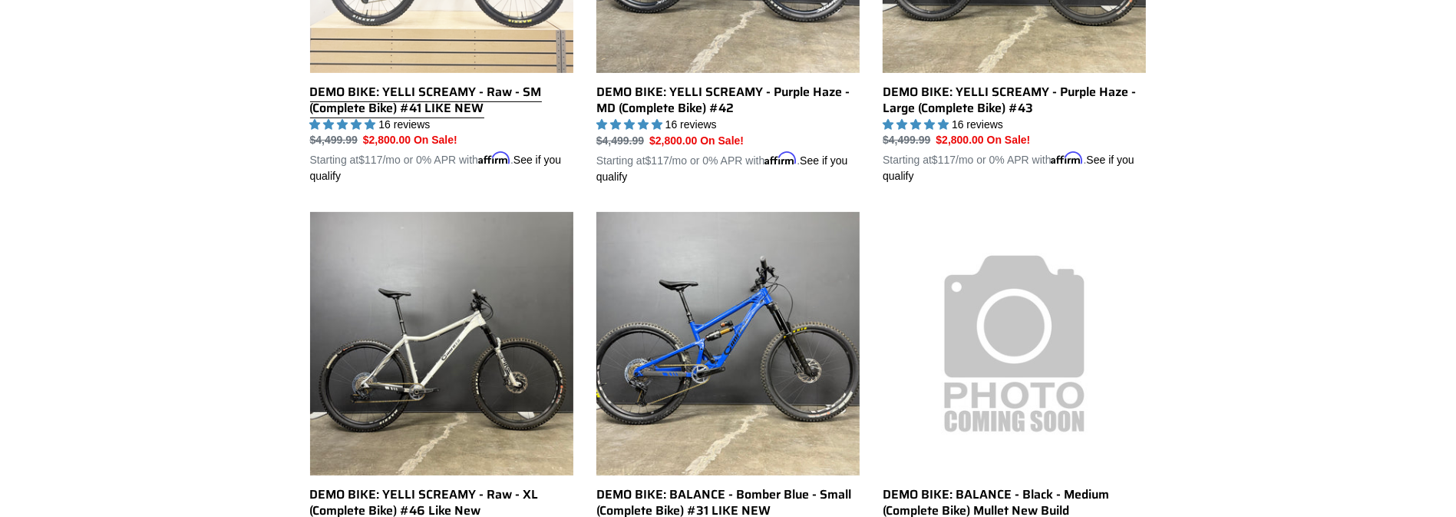
scroll to position [767, 0]
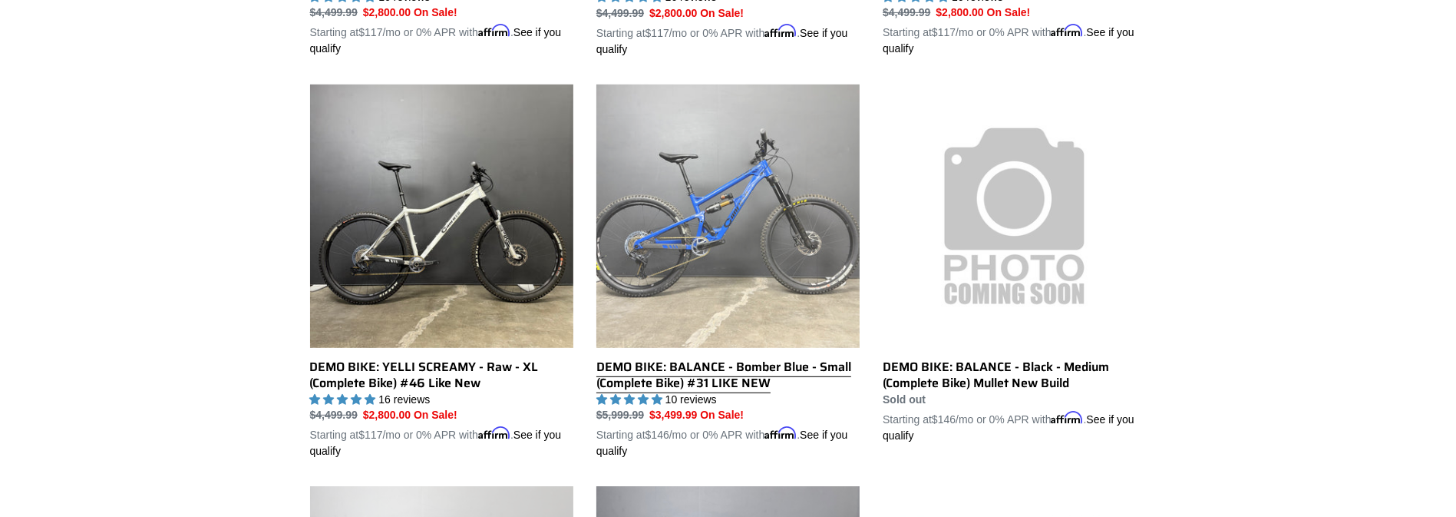
click at [755, 198] on link "DEMO BIKE: BALANCE - Bomber Blue - Small (Complete Bike) #31 LIKE NEW" at bounding box center [727, 271] width 263 height 375
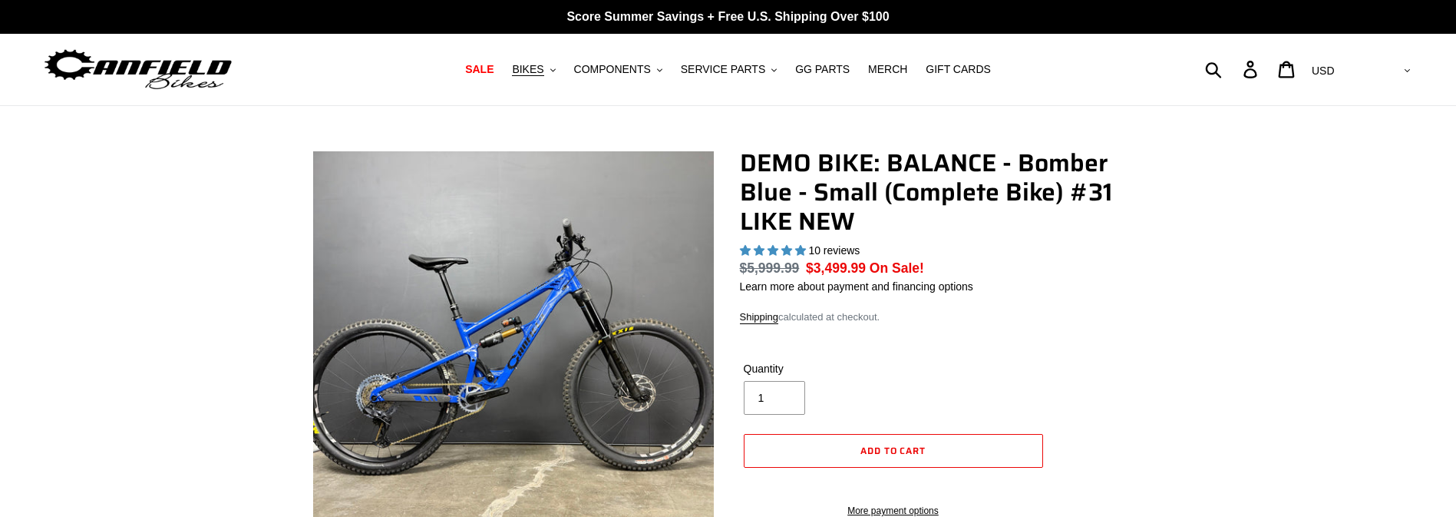
select select "highest-rating"
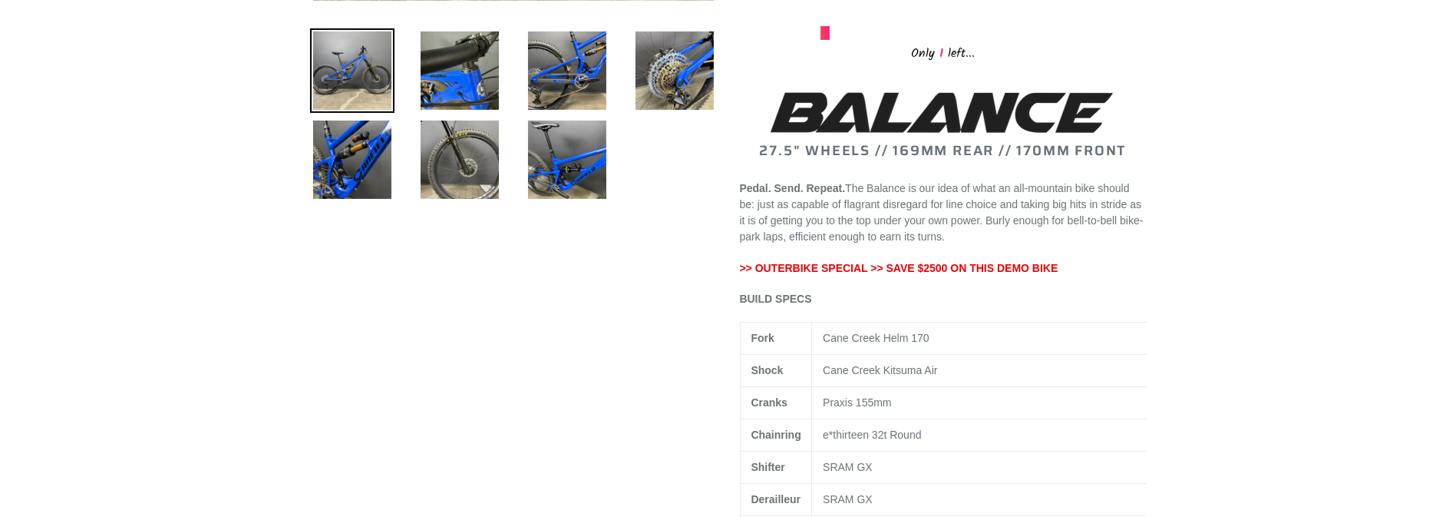
scroll to position [537, 0]
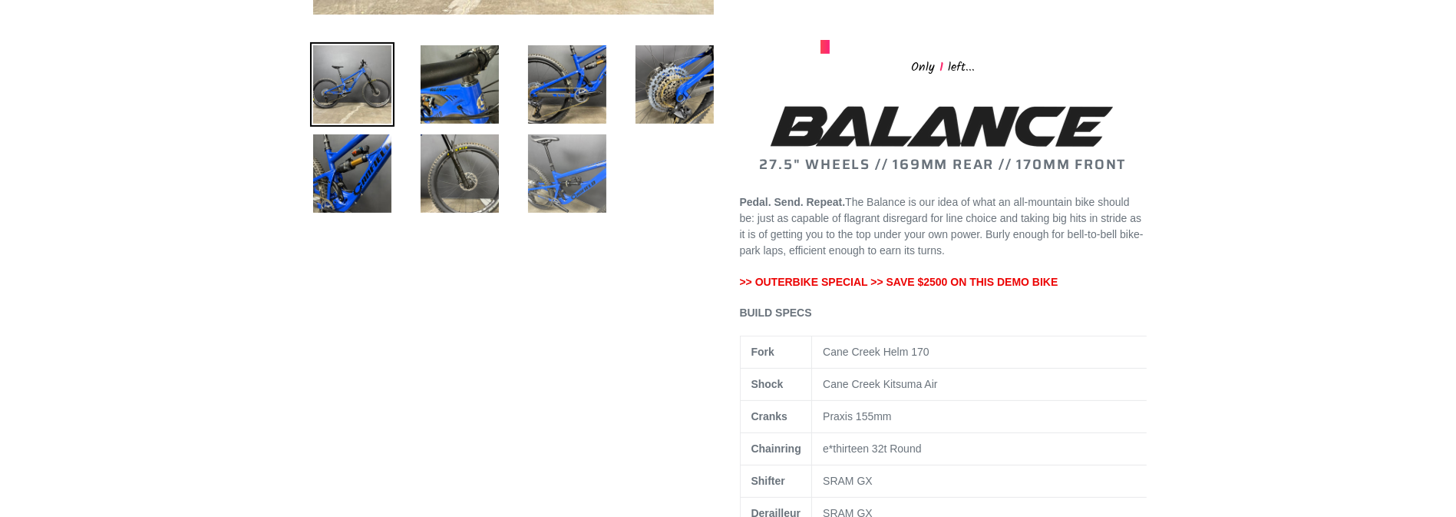
click at [586, 185] on img at bounding box center [567, 173] width 84 height 84
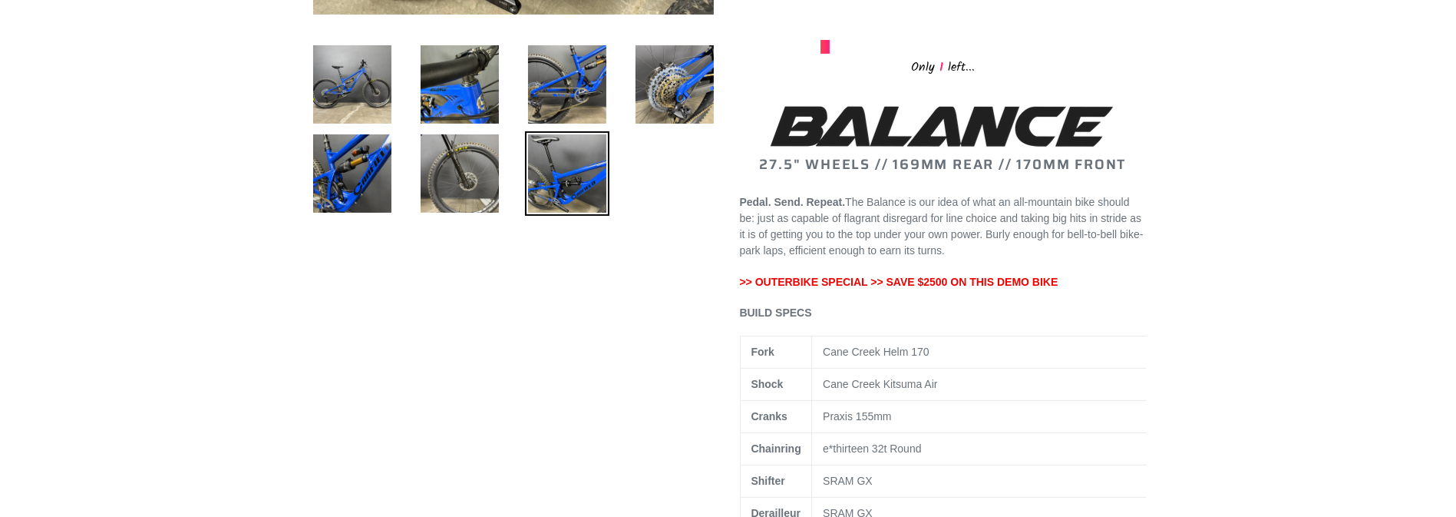
scroll to position [306, 0]
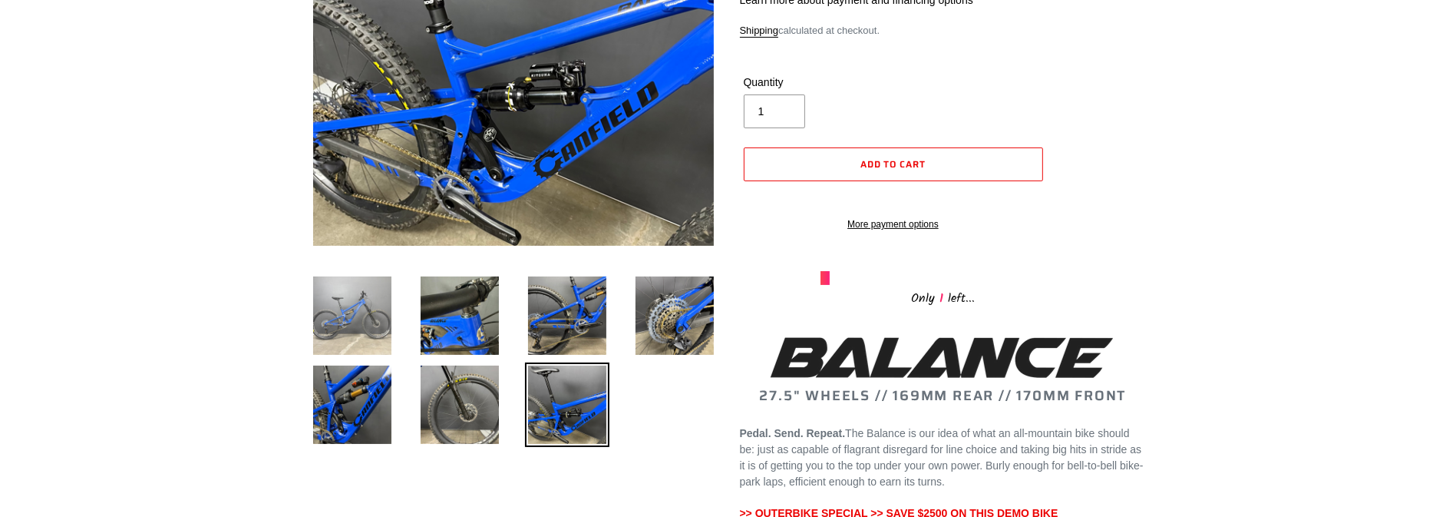
click at [371, 306] on img at bounding box center [352, 315] width 84 height 84
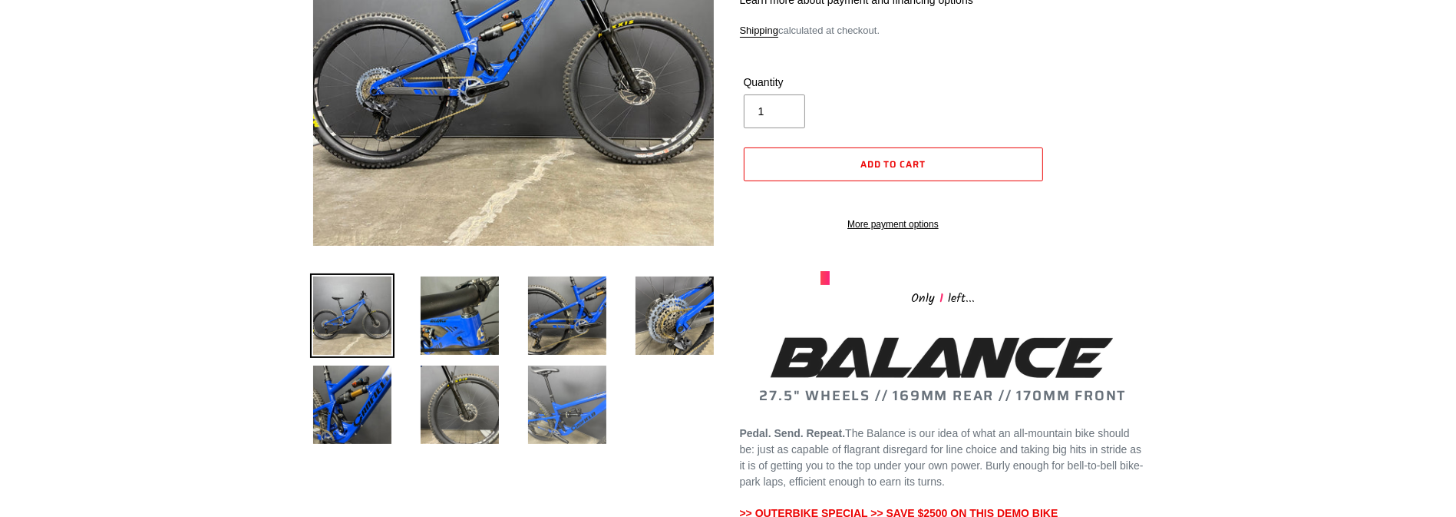
click at [556, 388] on img at bounding box center [567, 404] width 84 height 84
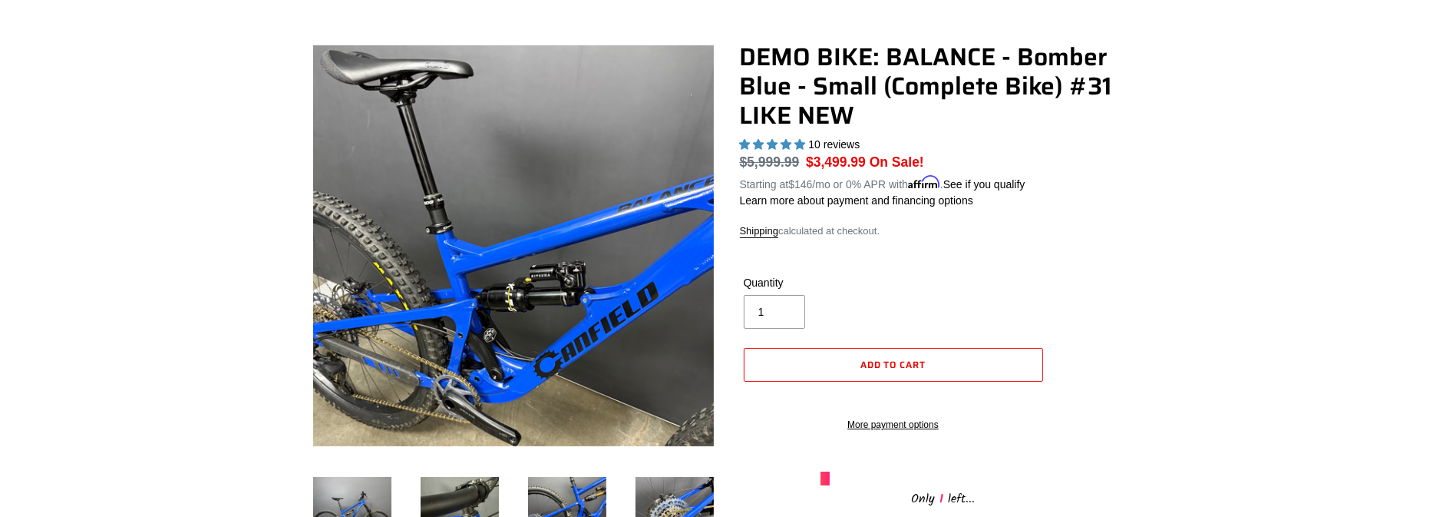
scroll to position [76, 0]
